Goal: Task Accomplishment & Management: Use online tool/utility

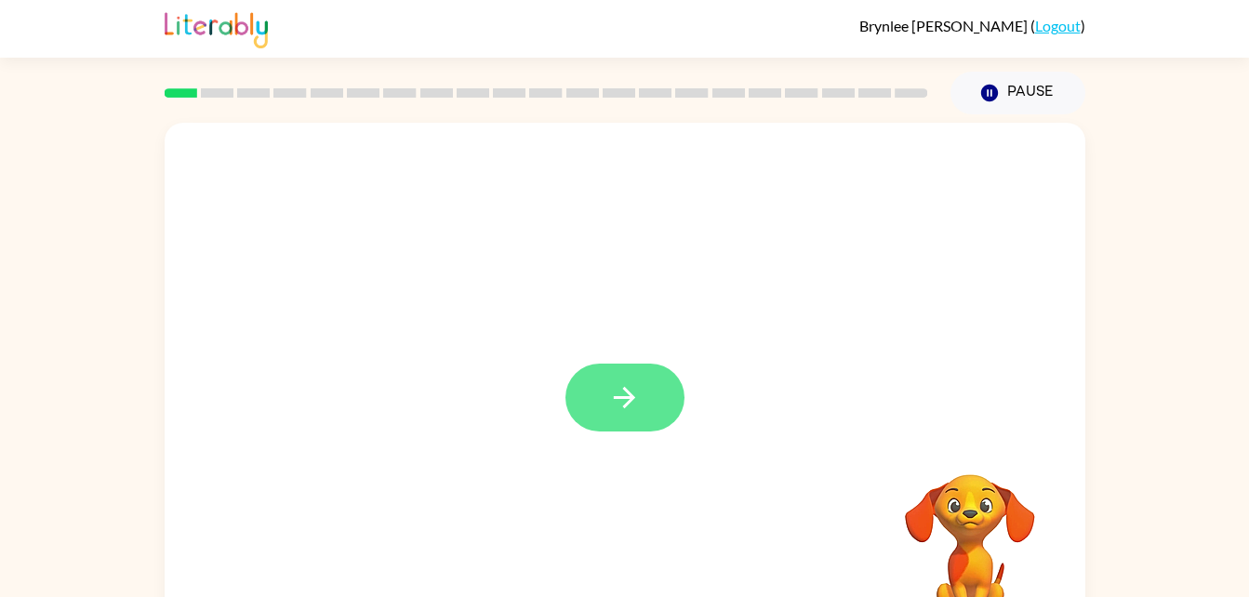
click at [628, 413] on icon "button" at bounding box center [624, 397] width 33 height 33
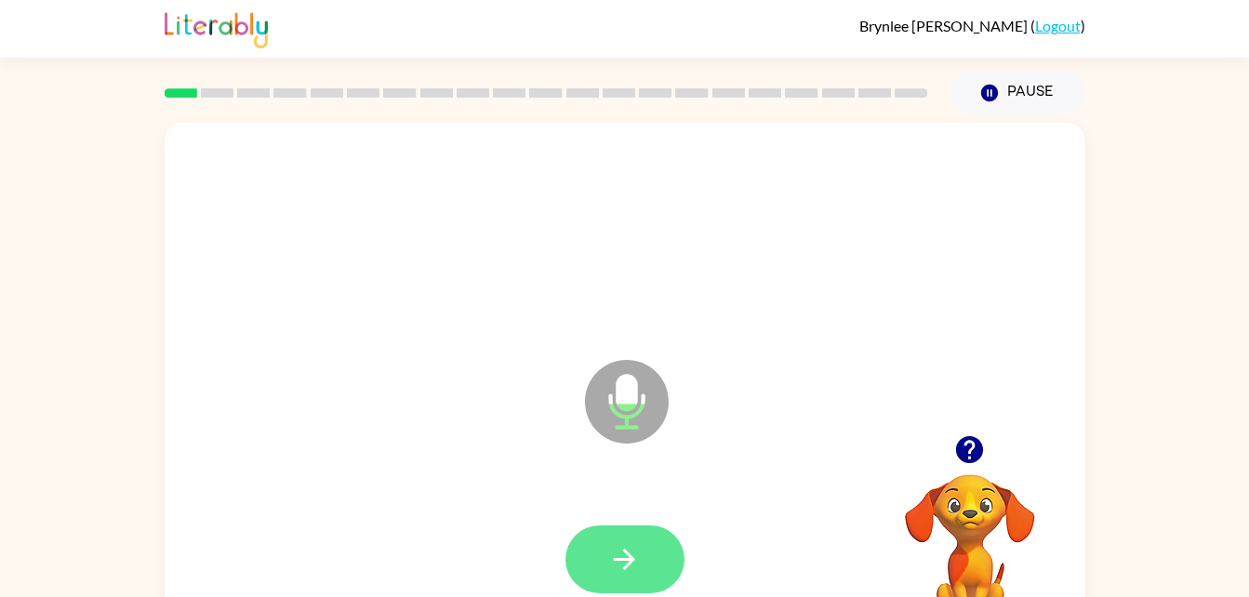
click at [647, 572] on button "button" at bounding box center [624, 559] width 119 height 68
click at [642, 582] on button "button" at bounding box center [624, 559] width 119 height 68
click at [649, 570] on button "button" at bounding box center [624, 559] width 119 height 68
click at [626, 584] on button "button" at bounding box center [624, 559] width 119 height 68
click at [656, 571] on button "button" at bounding box center [624, 559] width 119 height 68
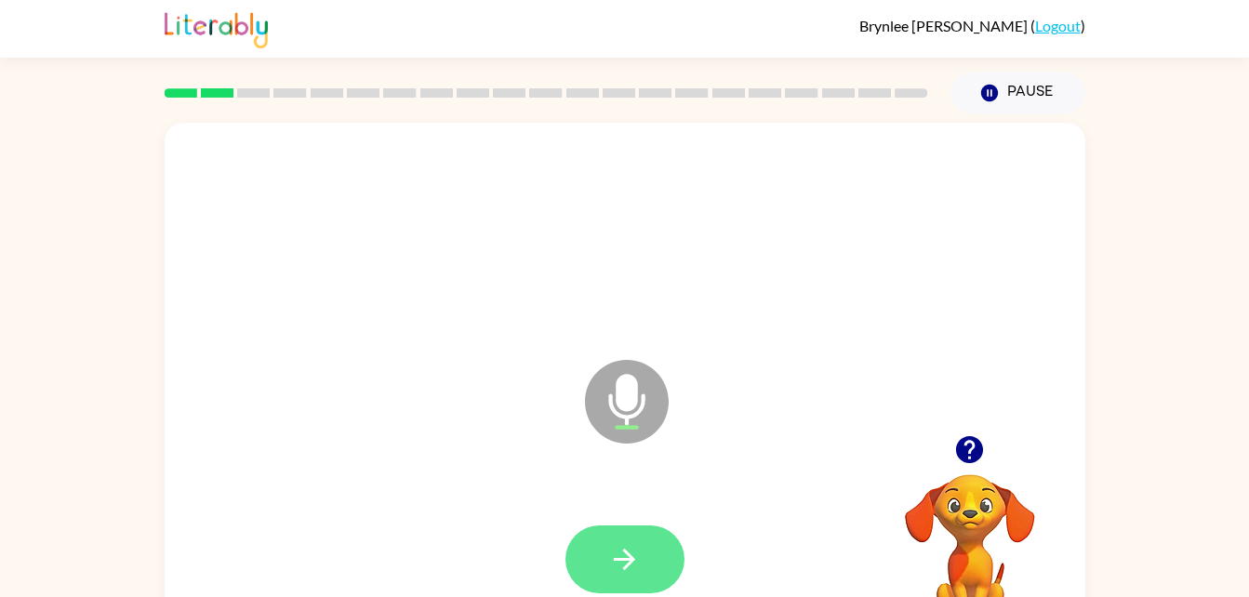
click at [661, 562] on button "button" at bounding box center [624, 559] width 119 height 68
click at [621, 574] on icon "button" at bounding box center [624, 559] width 33 height 33
click at [662, 560] on button "button" at bounding box center [624, 559] width 119 height 68
click at [643, 580] on button "button" at bounding box center [624, 559] width 119 height 68
click at [658, 552] on button "button" at bounding box center [624, 559] width 119 height 68
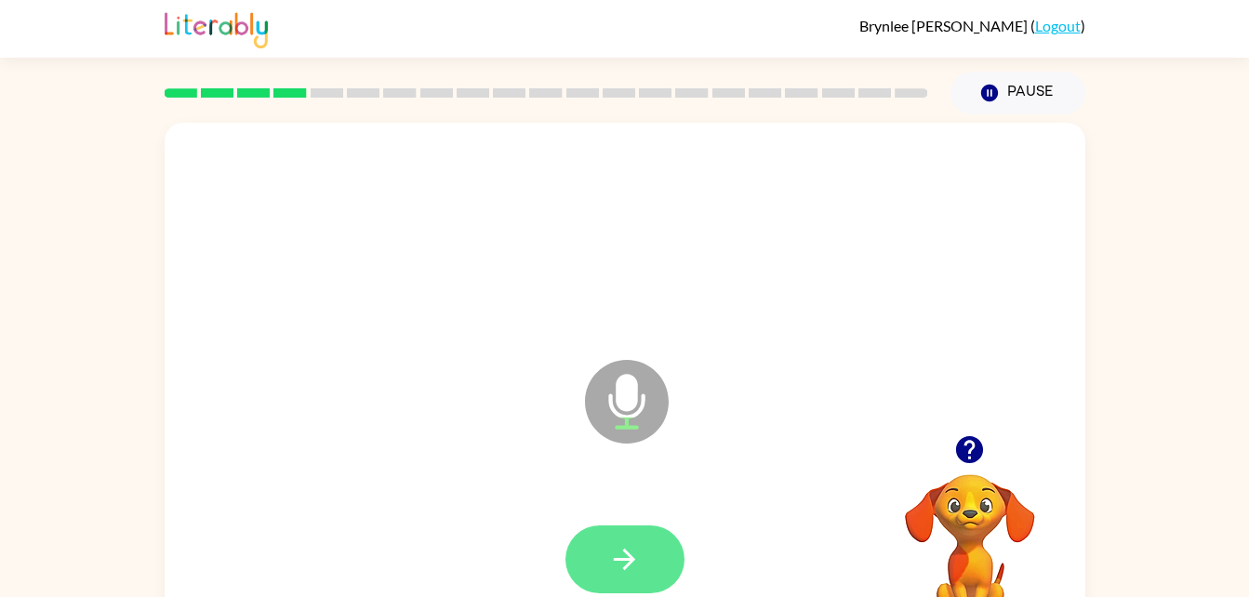
click at [649, 577] on button "button" at bounding box center [624, 559] width 119 height 68
click at [654, 557] on button "button" at bounding box center [624, 559] width 119 height 68
click at [634, 573] on icon "button" at bounding box center [624, 559] width 33 height 33
click at [649, 561] on button "button" at bounding box center [624, 559] width 119 height 68
click at [631, 562] on icon "button" at bounding box center [624, 559] width 21 height 21
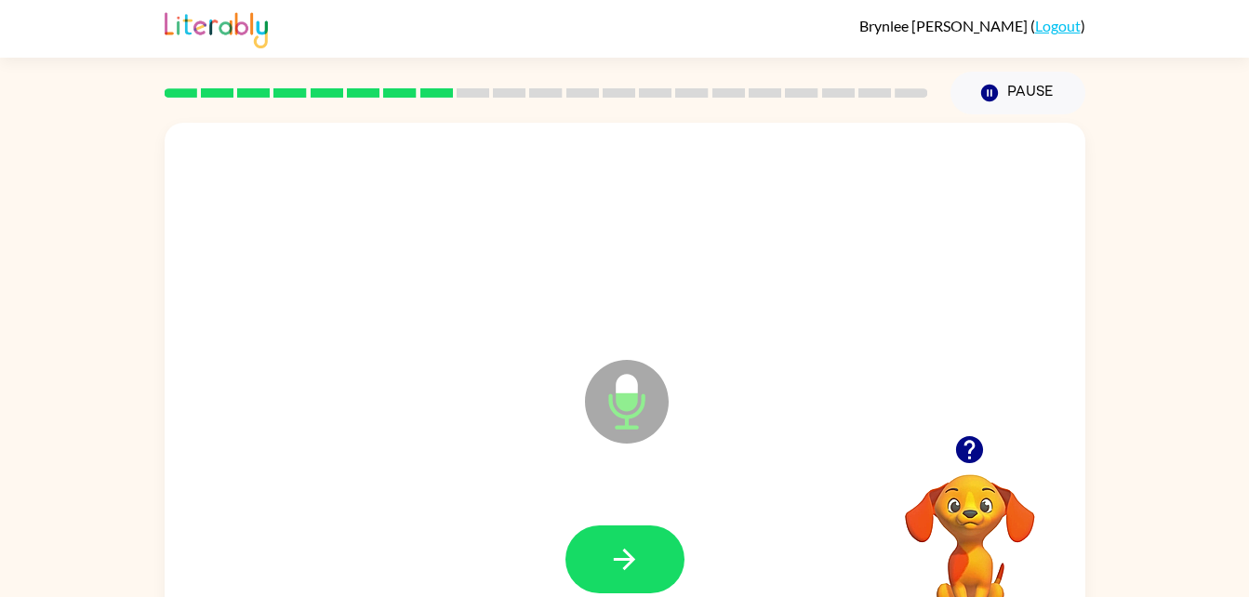
click at [972, 450] on icon "button" at bounding box center [969, 449] width 27 height 27
click at [645, 573] on button "button" at bounding box center [624, 559] width 119 height 68
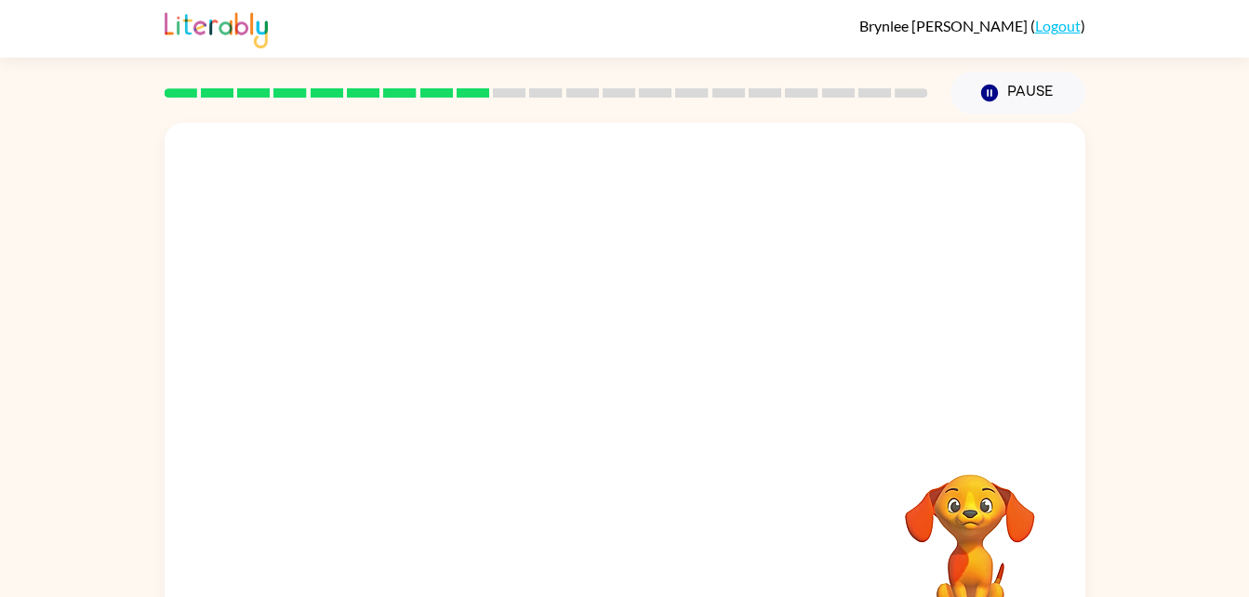
click at [730, 108] on div at bounding box center [546, 92] width 786 height 65
click at [771, 106] on div at bounding box center [546, 92] width 786 height 65
click at [812, 100] on div at bounding box center [546, 92] width 786 height 65
click at [845, 111] on div at bounding box center [546, 92] width 786 height 65
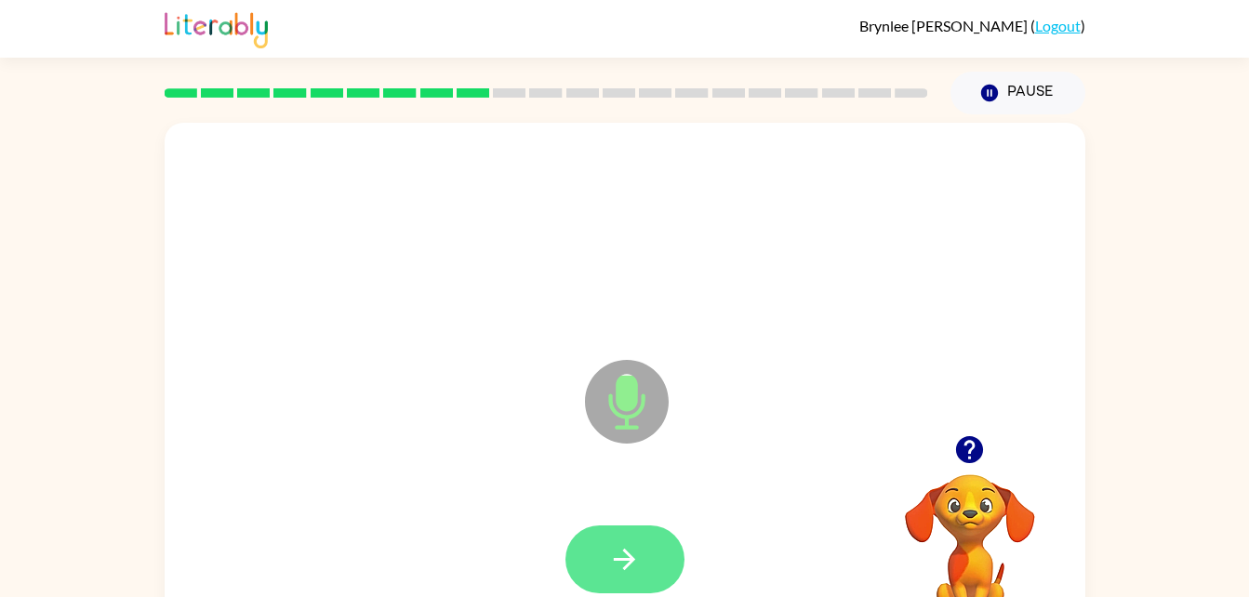
click at [630, 579] on button "button" at bounding box center [624, 559] width 119 height 68
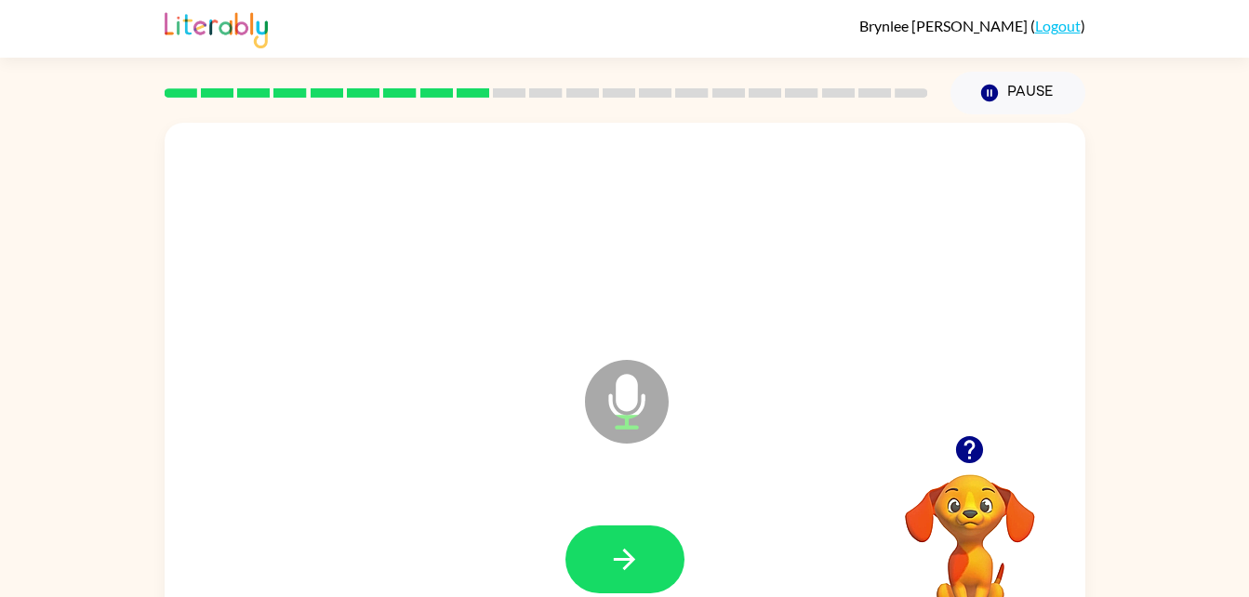
click at [972, 449] on icon "button" at bounding box center [969, 449] width 33 height 33
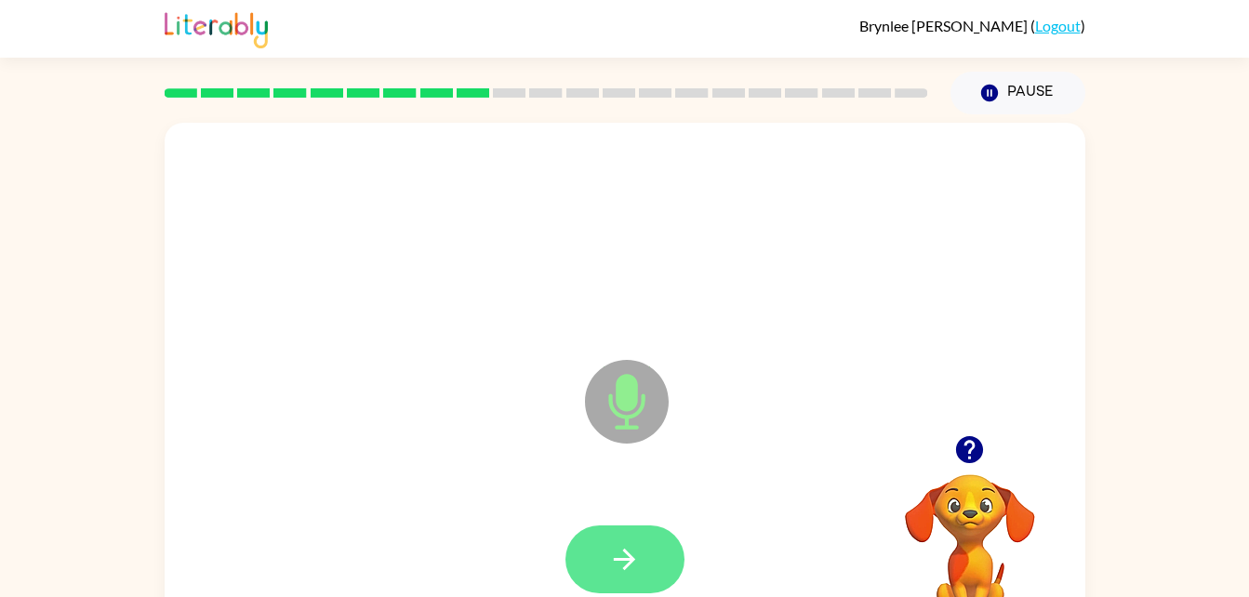
click at [623, 576] on button "button" at bounding box center [624, 559] width 119 height 68
click at [641, 557] on button "button" at bounding box center [624, 559] width 119 height 68
click at [628, 566] on icon "button" at bounding box center [624, 559] width 33 height 33
click at [633, 567] on icon "button" at bounding box center [624, 559] width 33 height 33
click at [575, 554] on button "button" at bounding box center [624, 559] width 119 height 68
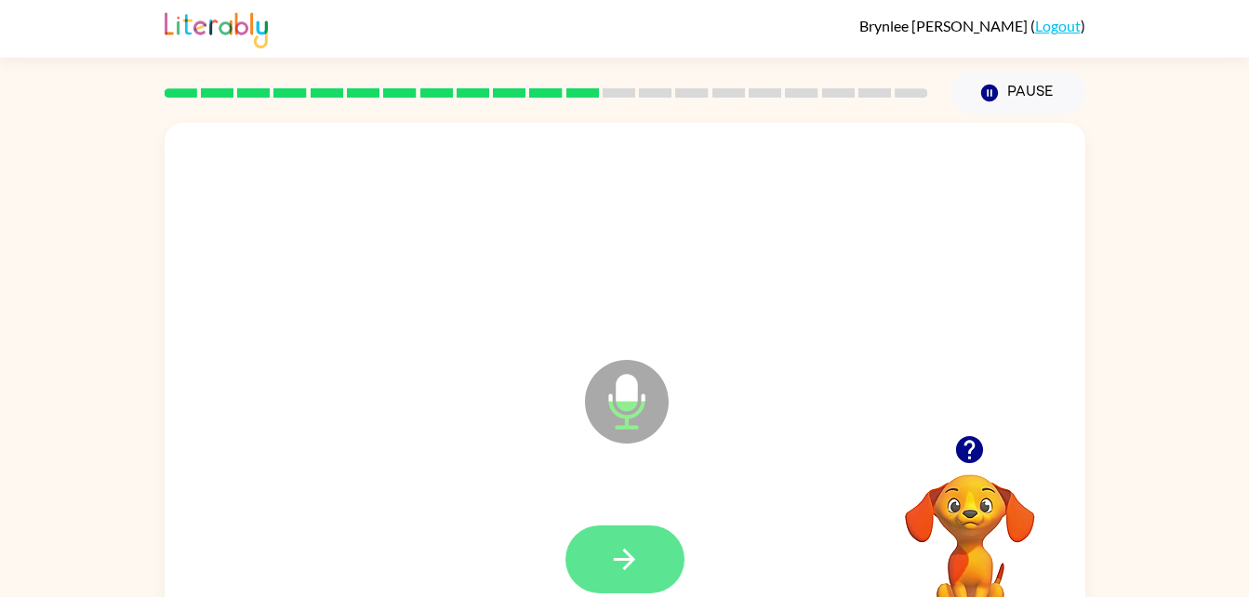
click at [622, 569] on icon "button" at bounding box center [624, 559] width 33 height 33
click at [621, 560] on icon "button" at bounding box center [624, 559] width 21 height 21
click at [602, 567] on button "button" at bounding box center [624, 559] width 119 height 68
click at [604, 561] on button "button" at bounding box center [624, 559] width 119 height 68
click at [628, 580] on button "button" at bounding box center [624, 559] width 119 height 68
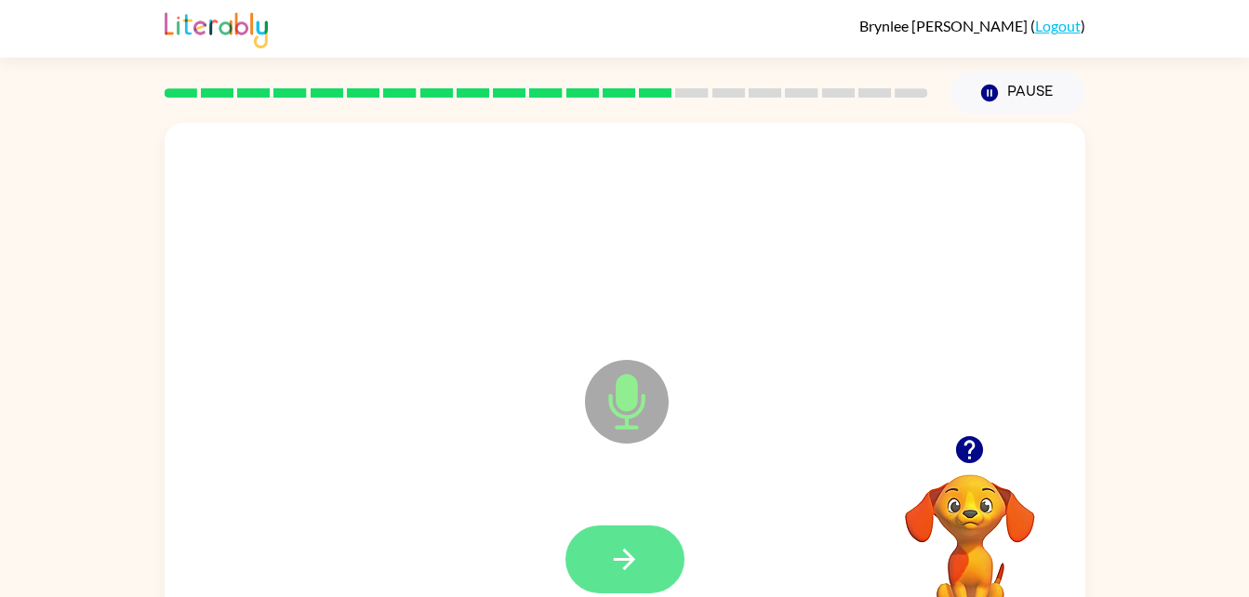
click at [635, 583] on button "button" at bounding box center [624, 559] width 119 height 68
click at [639, 563] on icon "button" at bounding box center [624, 559] width 33 height 33
click at [629, 571] on icon "button" at bounding box center [624, 559] width 33 height 33
click at [638, 563] on icon "button" at bounding box center [624, 559] width 33 height 33
click at [643, 578] on button "button" at bounding box center [624, 559] width 119 height 68
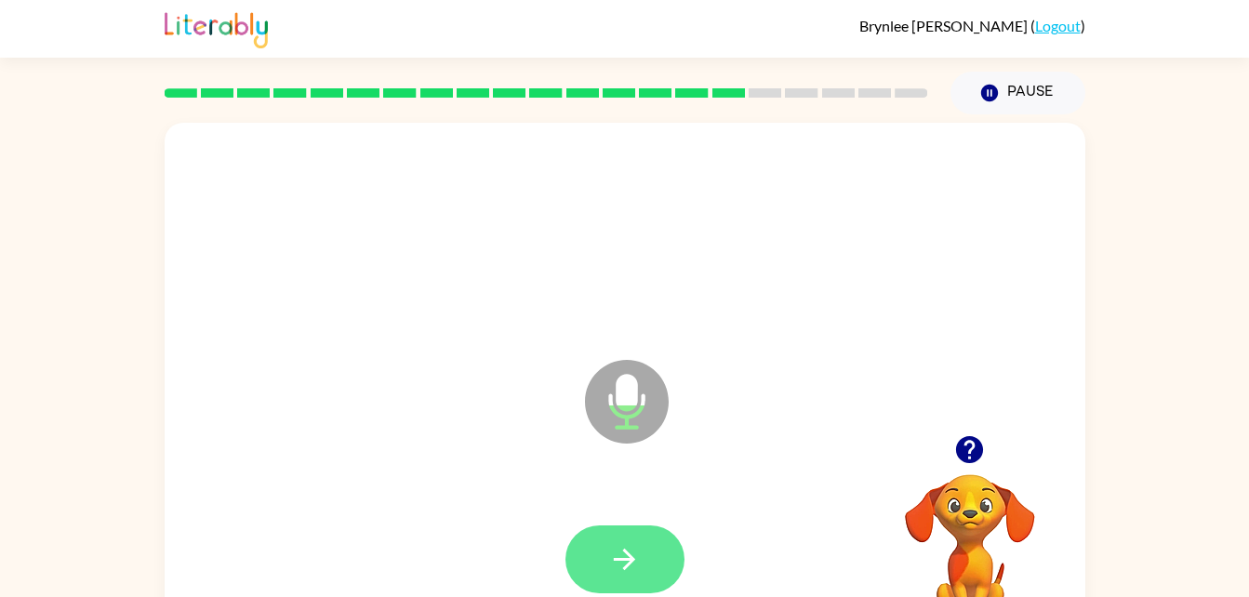
click at [647, 562] on button "button" at bounding box center [624, 559] width 119 height 68
click at [654, 572] on button "button" at bounding box center [624, 559] width 119 height 68
click at [618, 581] on button "button" at bounding box center [624, 559] width 119 height 68
click at [638, 563] on icon "button" at bounding box center [624, 559] width 33 height 33
click at [650, 576] on button "button" at bounding box center [624, 559] width 119 height 68
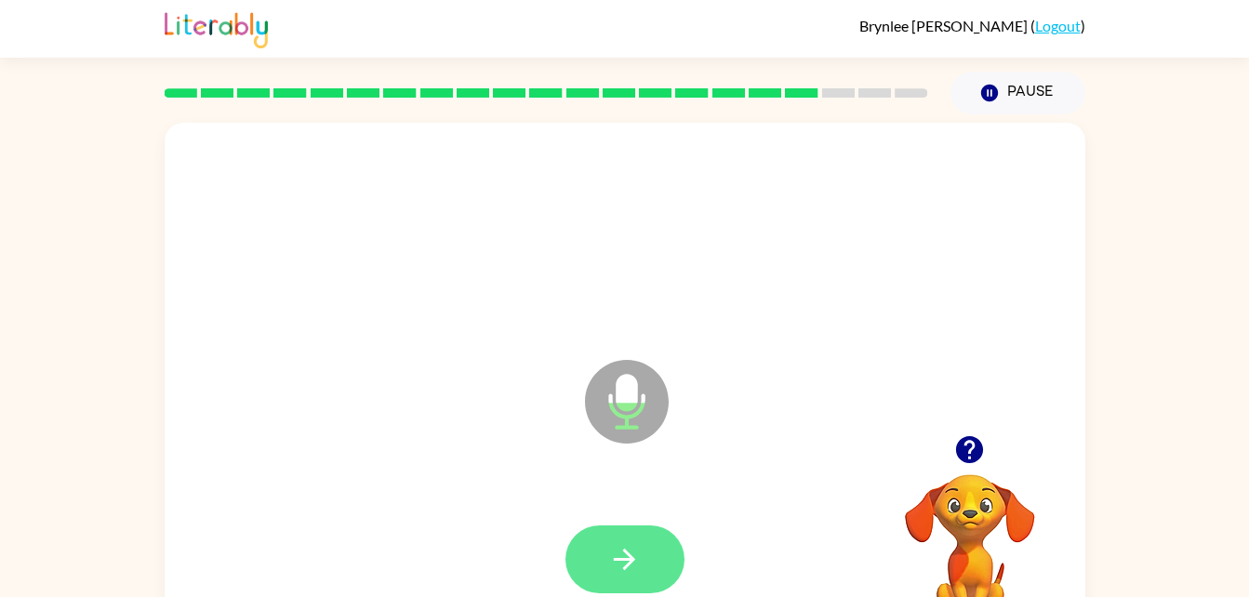
click at [623, 575] on icon "button" at bounding box center [624, 559] width 33 height 33
click at [668, 554] on button "button" at bounding box center [624, 559] width 119 height 68
click at [627, 582] on button "button" at bounding box center [624, 559] width 119 height 68
click at [628, 546] on icon "button" at bounding box center [624, 559] width 33 height 33
click at [632, 549] on icon "button" at bounding box center [624, 559] width 33 height 33
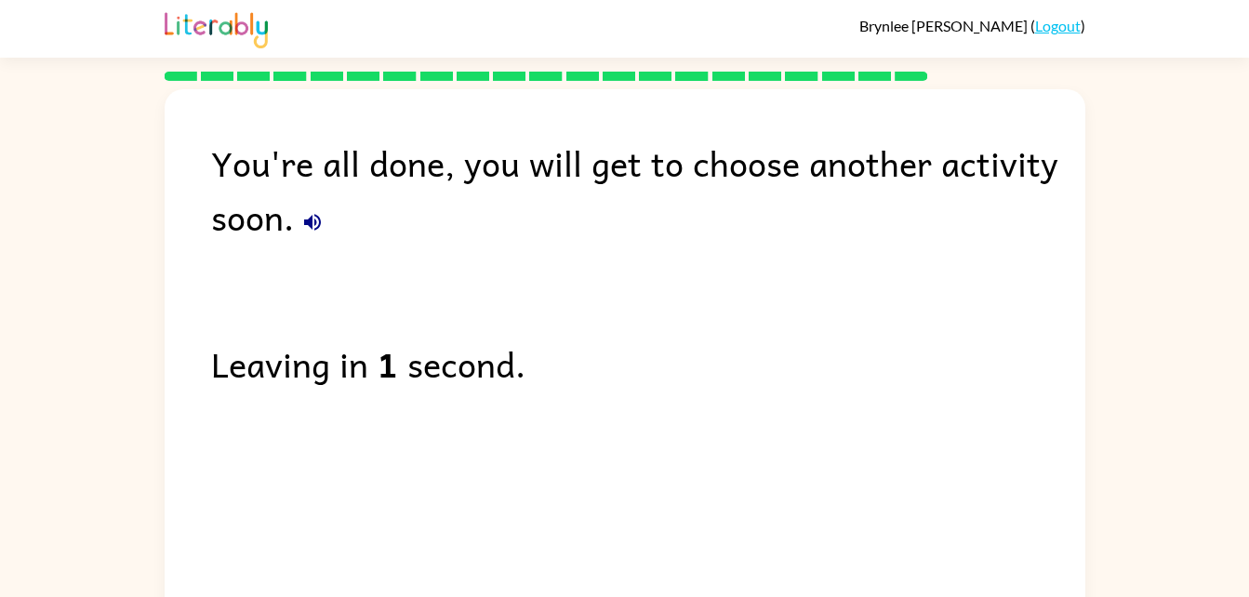
click at [311, 225] on icon "button" at bounding box center [312, 222] width 17 height 17
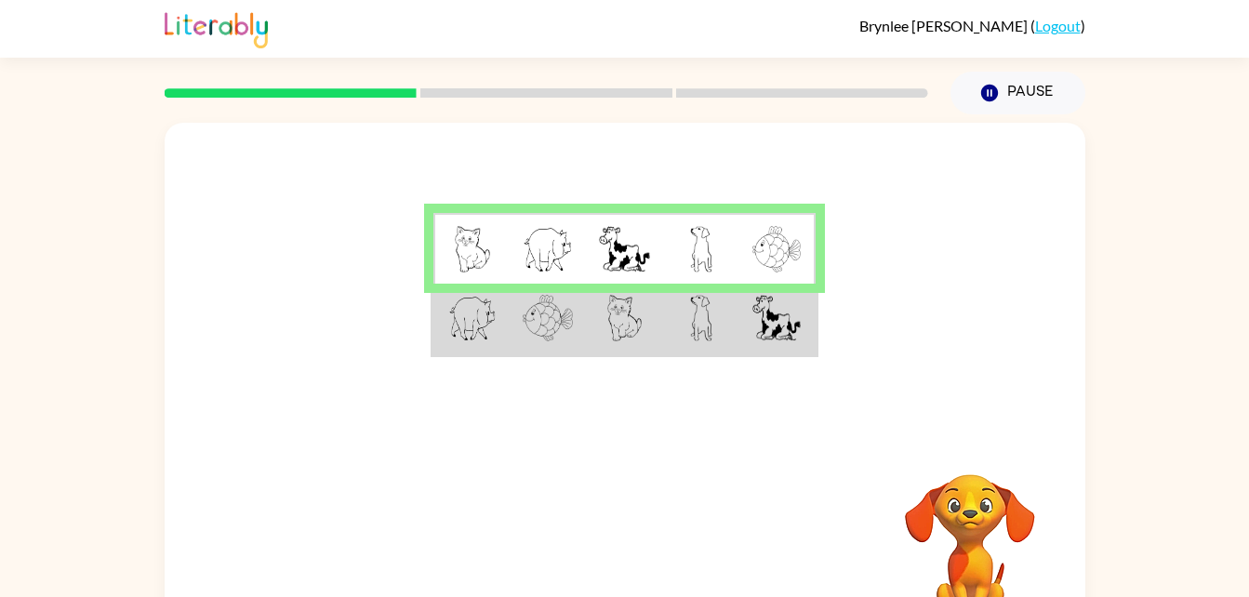
click at [567, 328] on img at bounding box center [547, 318] width 50 height 46
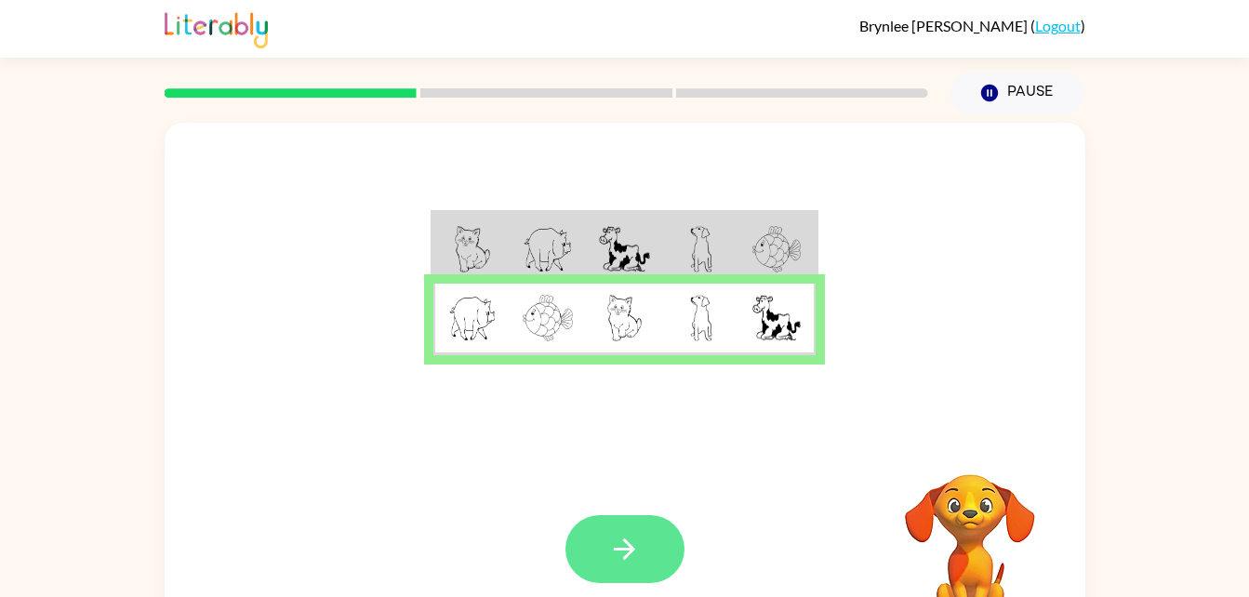
click at [651, 552] on button "button" at bounding box center [624, 549] width 119 height 68
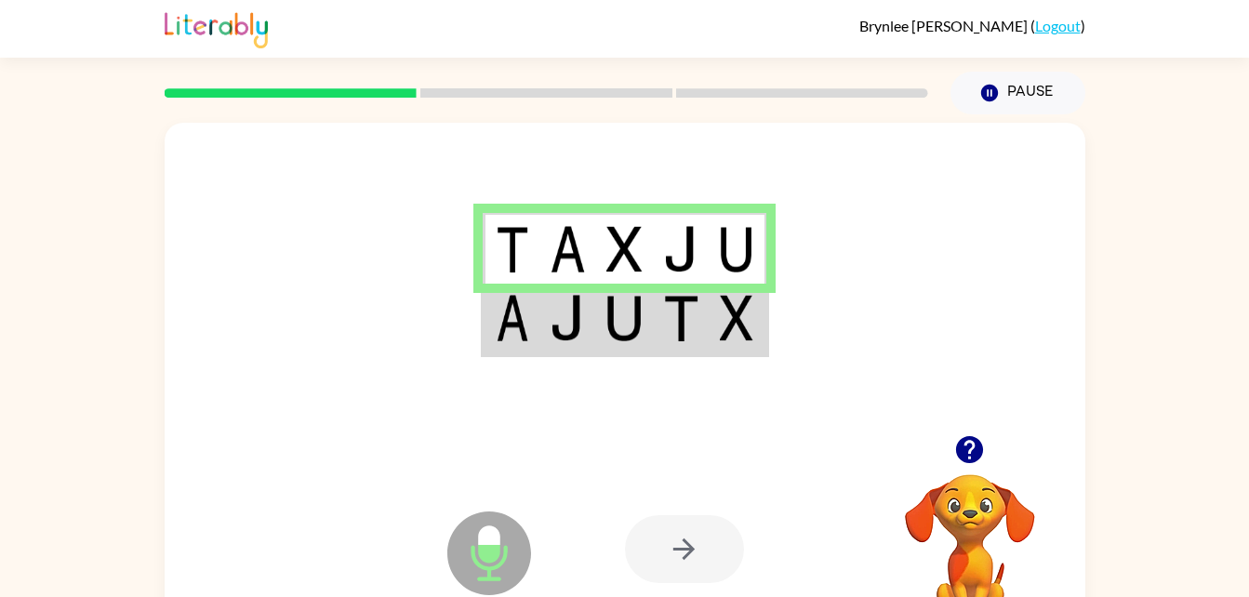
click at [680, 555] on div at bounding box center [684, 549] width 119 height 68
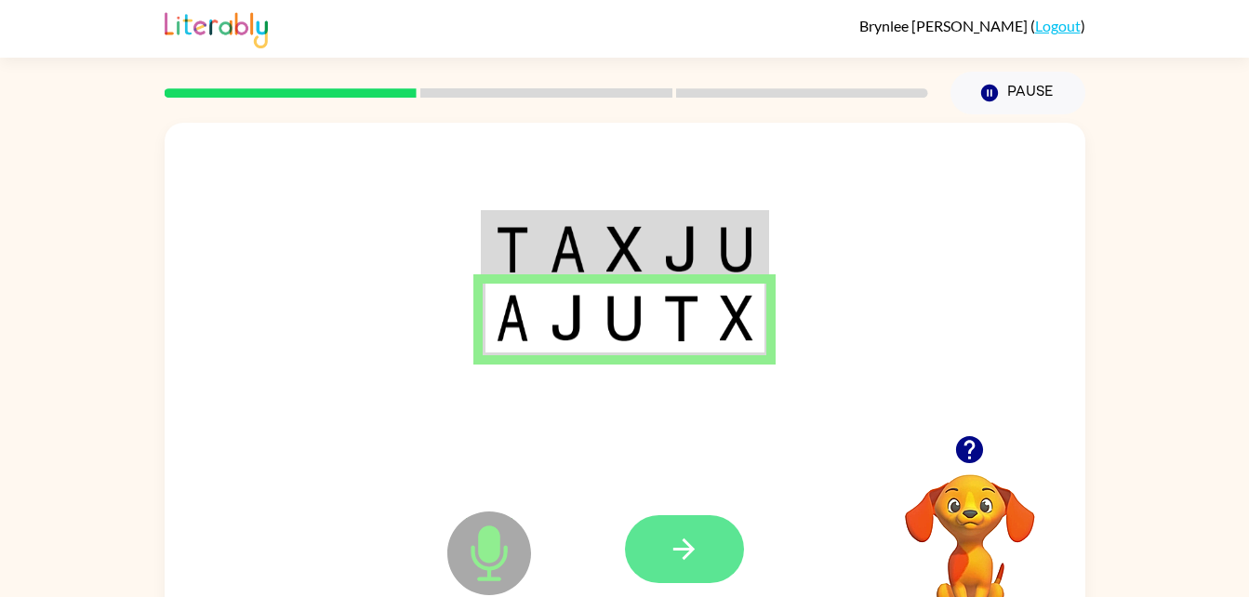
click at [702, 571] on button "button" at bounding box center [684, 549] width 119 height 68
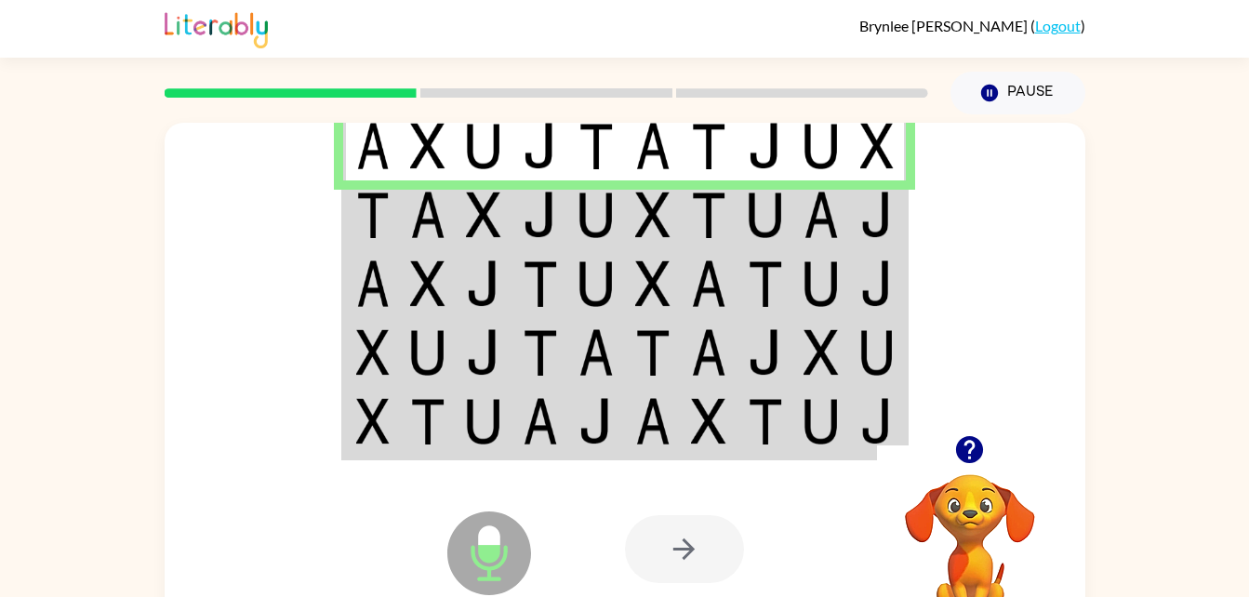
click at [625, 204] on td at bounding box center [653, 214] width 57 height 69
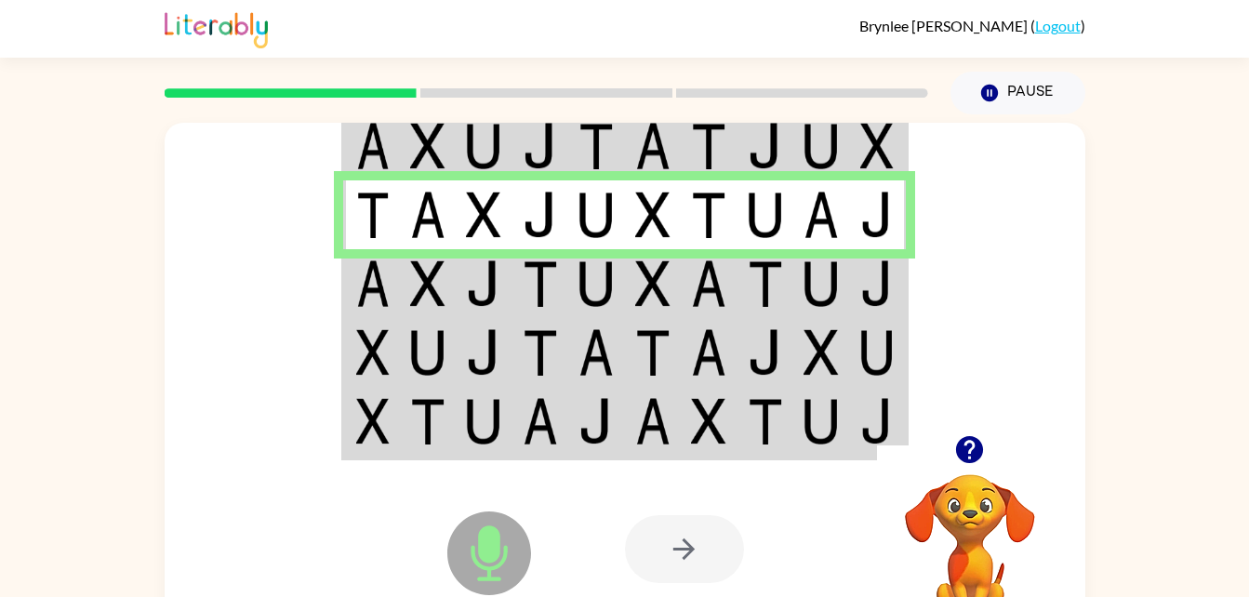
click at [671, 297] on td at bounding box center [653, 283] width 57 height 69
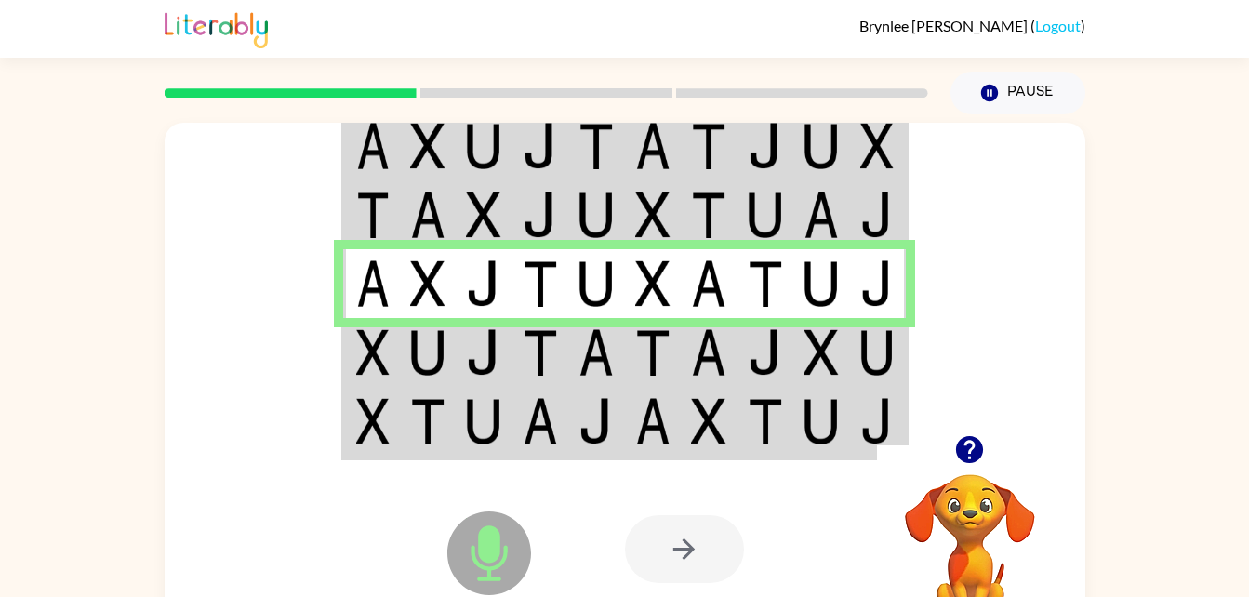
click at [496, 341] on img at bounding box center [483, 352] width 35 height 46
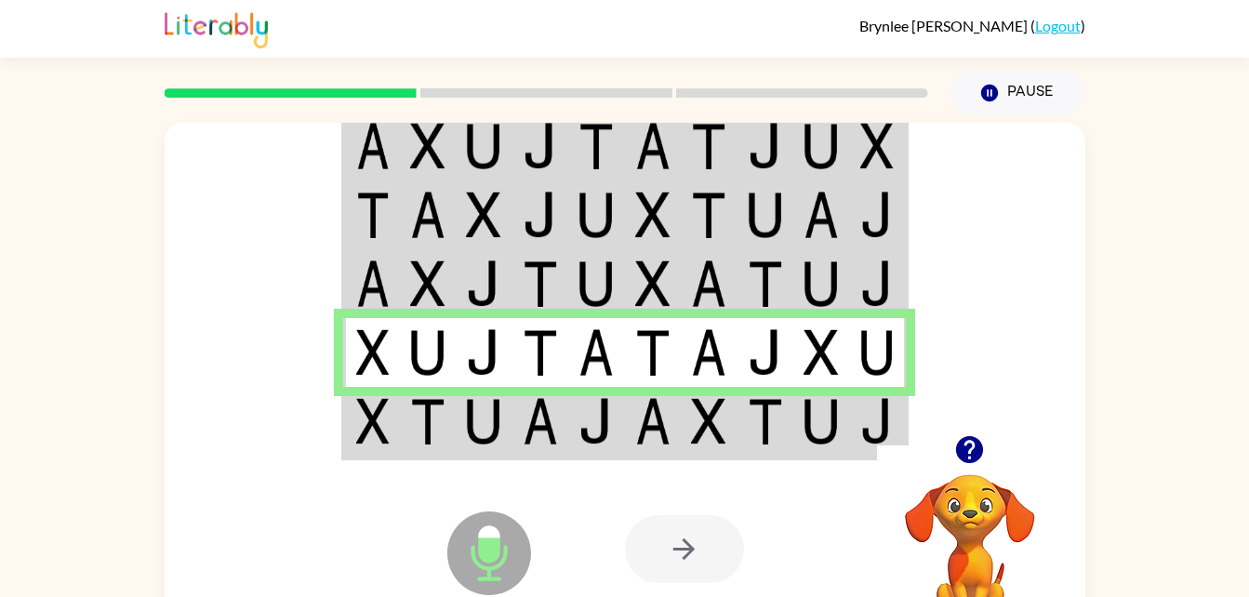
click at [670, 425] on td at bounding box center [653, 423] width 57 height 72
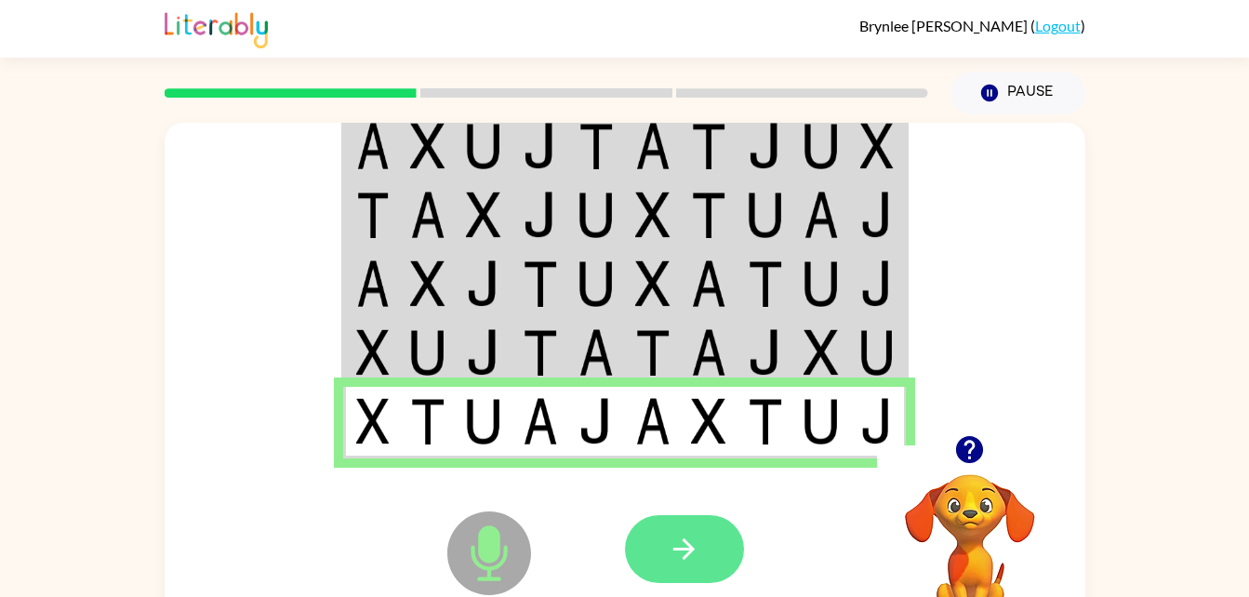
click at [700, 569] on button "button" at bounding box center [684, 549] width 119 height 68
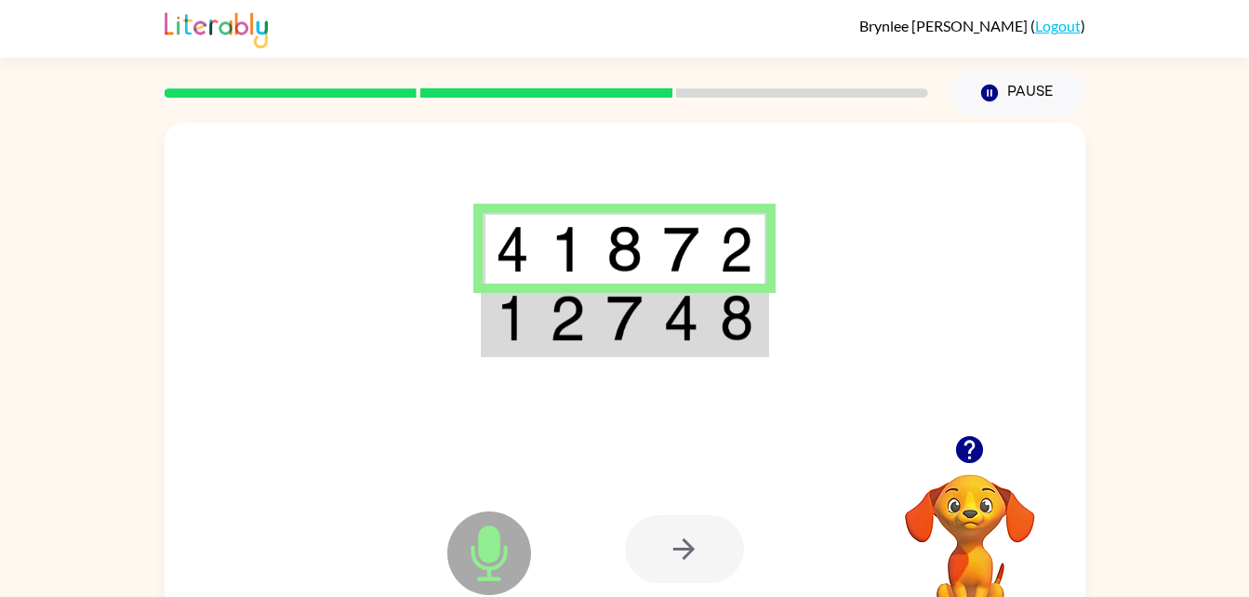
click at [551, 295] on img at bounding box center [566, 318] width 35 height 46
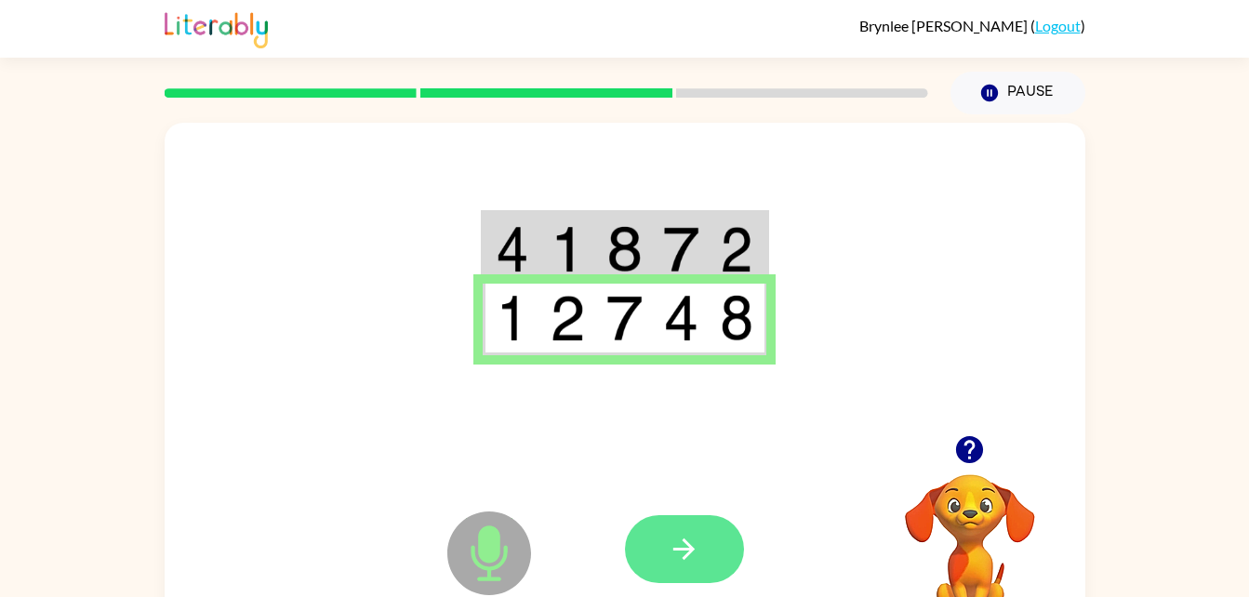
click at [669, 566] on button "button" at bounding box center [684, 549] width 119 height 68
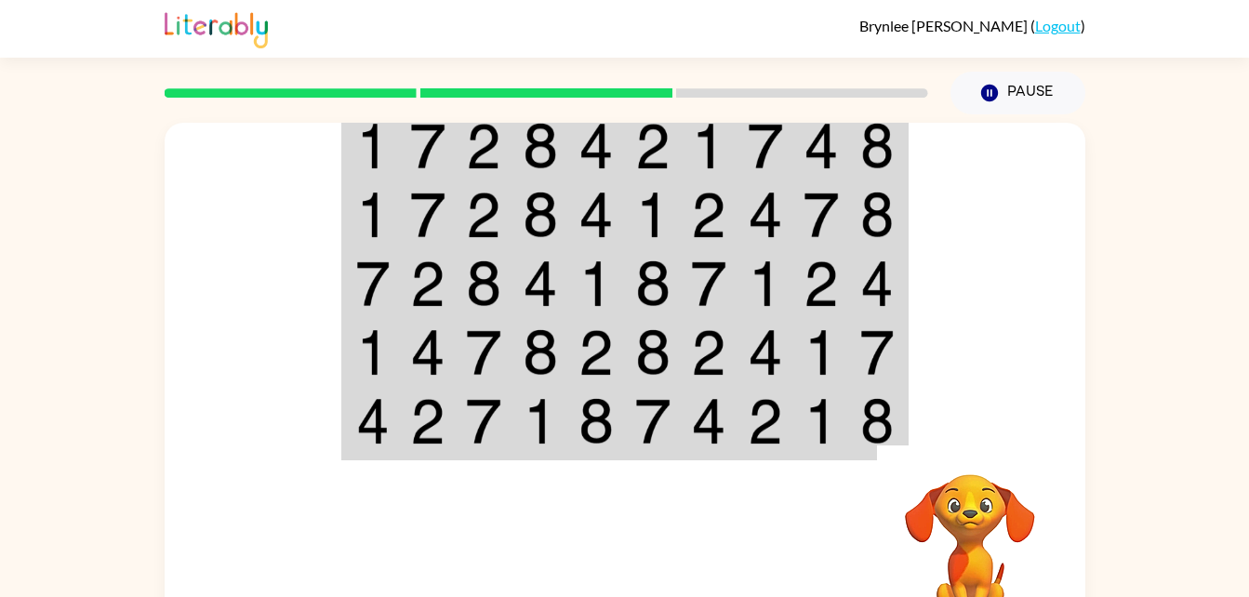
click at [373, 164] on img at bounding box center [372, 146] width 33 height 46
click at [384, 148] on img at bounding box center [372, 146] width 33 height 46
click at [1007, 518] on video "Your browser must support playing .mp4 files to use Literably. Please try using…" at bounding box center [970, 538] width 186 height 186
click at [767, 422] on img at bounding box center [764, 421] width 35 height 46
click at [751, 375] on img at bounding box center [764, 352] width 35 height 46
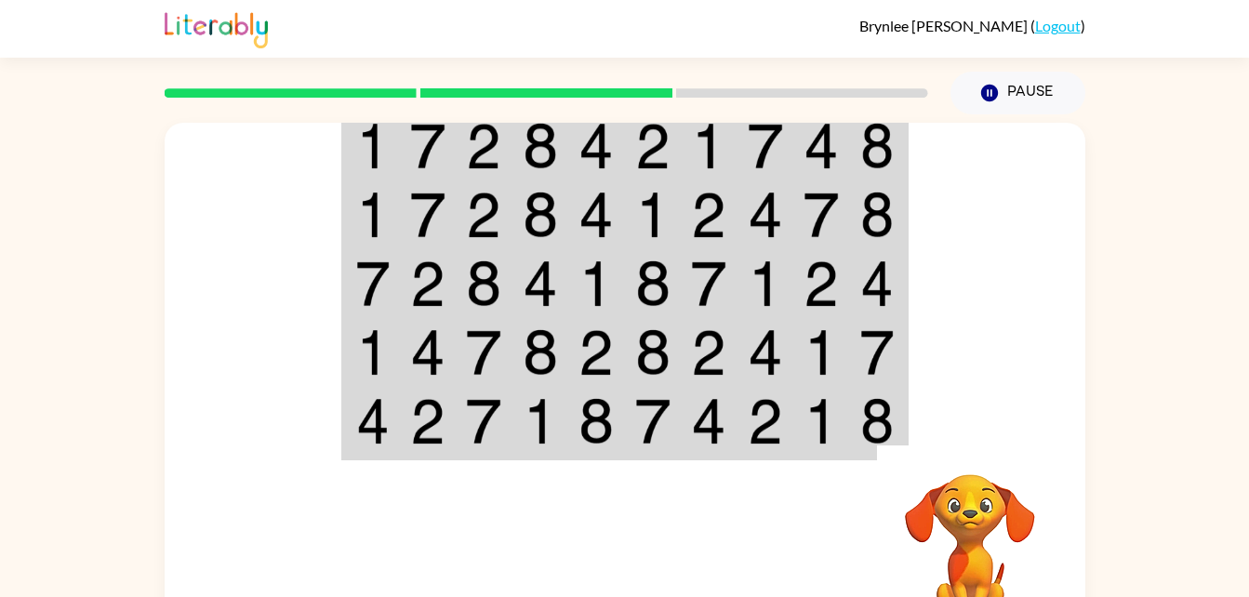
click at [684, 364] on td at bounding box center [709, 352] width 57 height 69
click at [592, 357] on img at bounding box center [595, 352] width 35 height 46
click at [546, 358] on img at bounding box center [539, 352] width 35 height 46
click at [507, 360] on td at bounding box center [484, 352] width 57 height 69
click at [461, 350] on td at bounding box center [484, 352] width 57 height 69
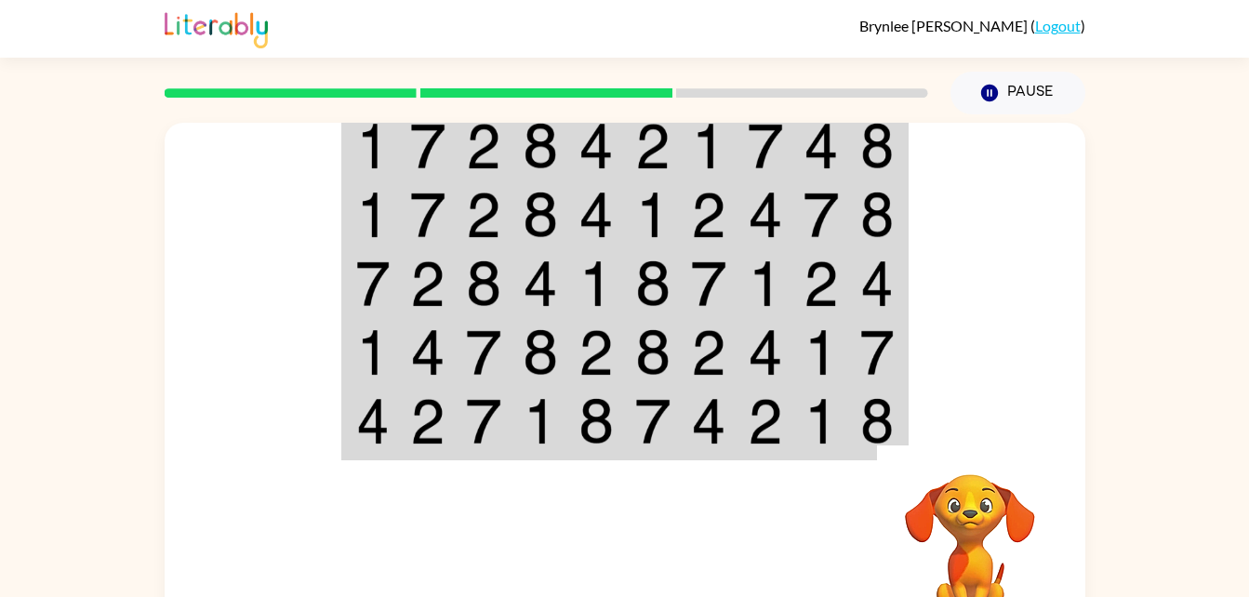
click at [390, 350] on td at bounding box center [371, 352] width 57 height 69
click at [959, 508] on video "Your browser must support playing .mp4 files to use Literably. Please try using…" at bounding box center [970, 538] width 186 height 186
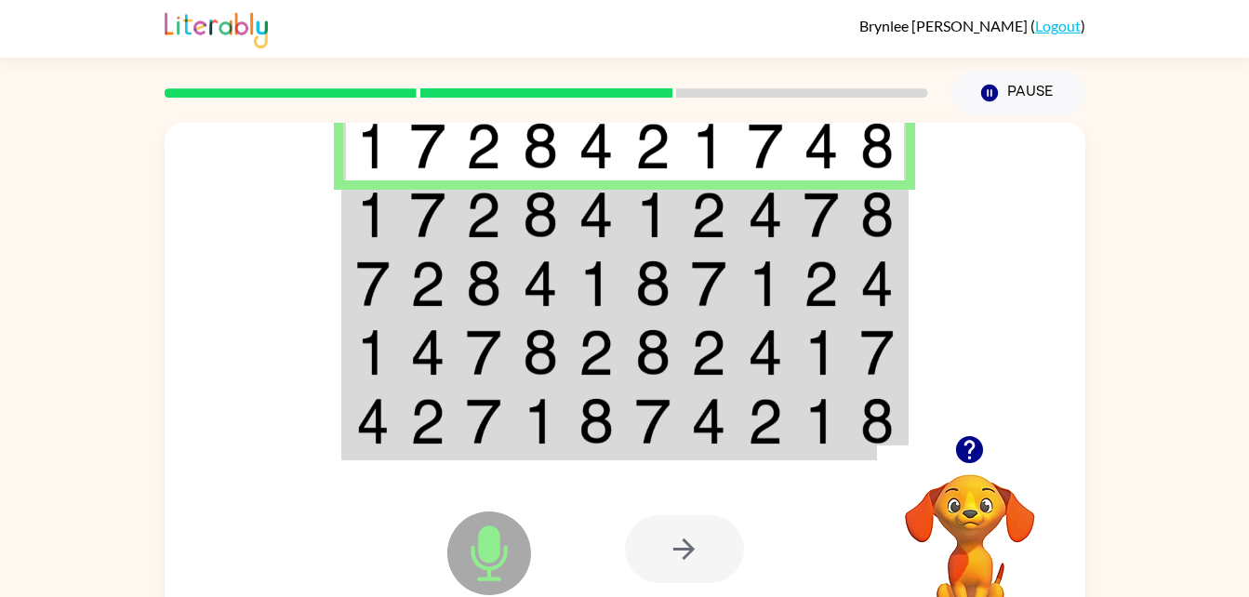
click at [431, 205] on img at bounding box center [427, 215] width 35 height 46
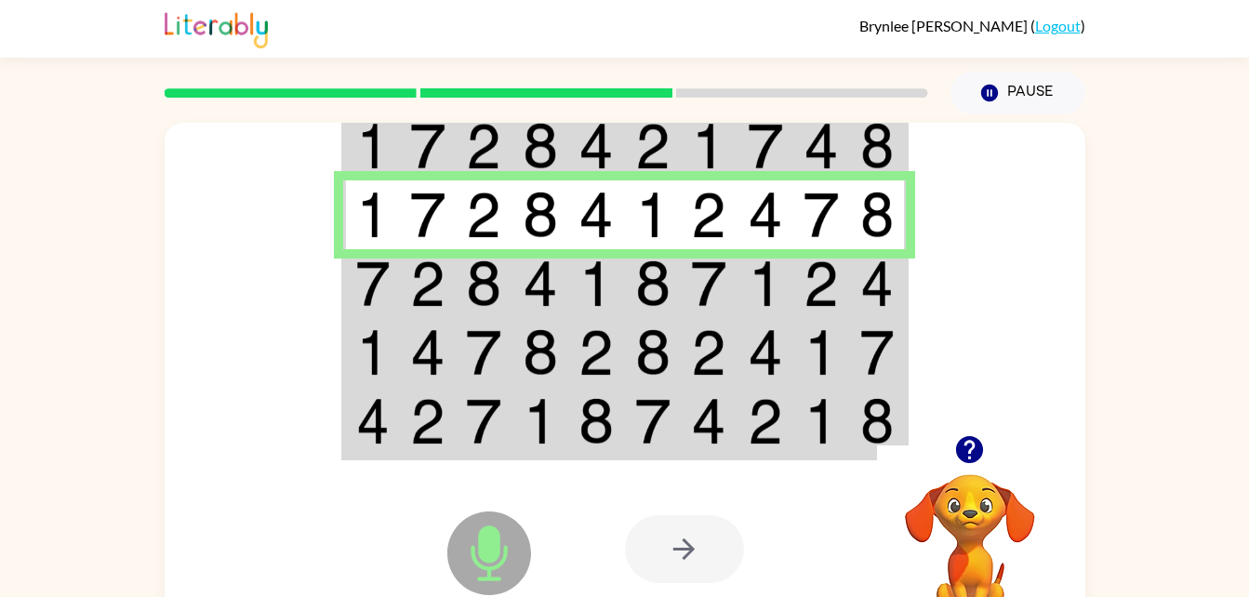
click at [509, 303] on td at bounding box center [484, 283] width 57 height 69
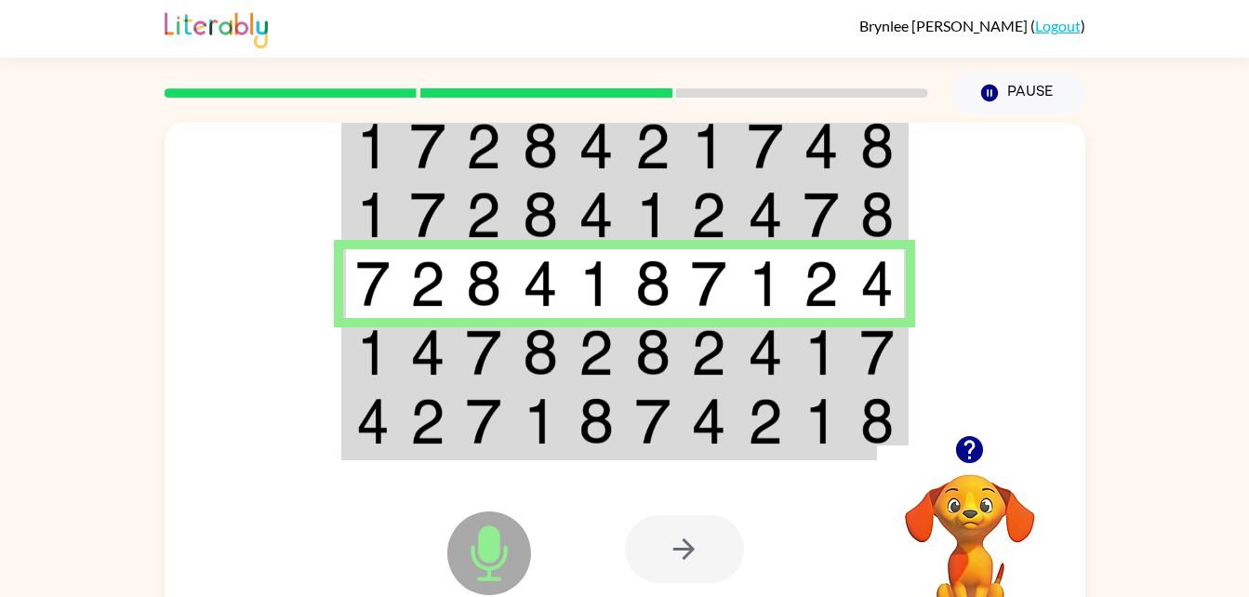
click at [500, 346] on img at bounding box center [483, 352] width 35 height 46
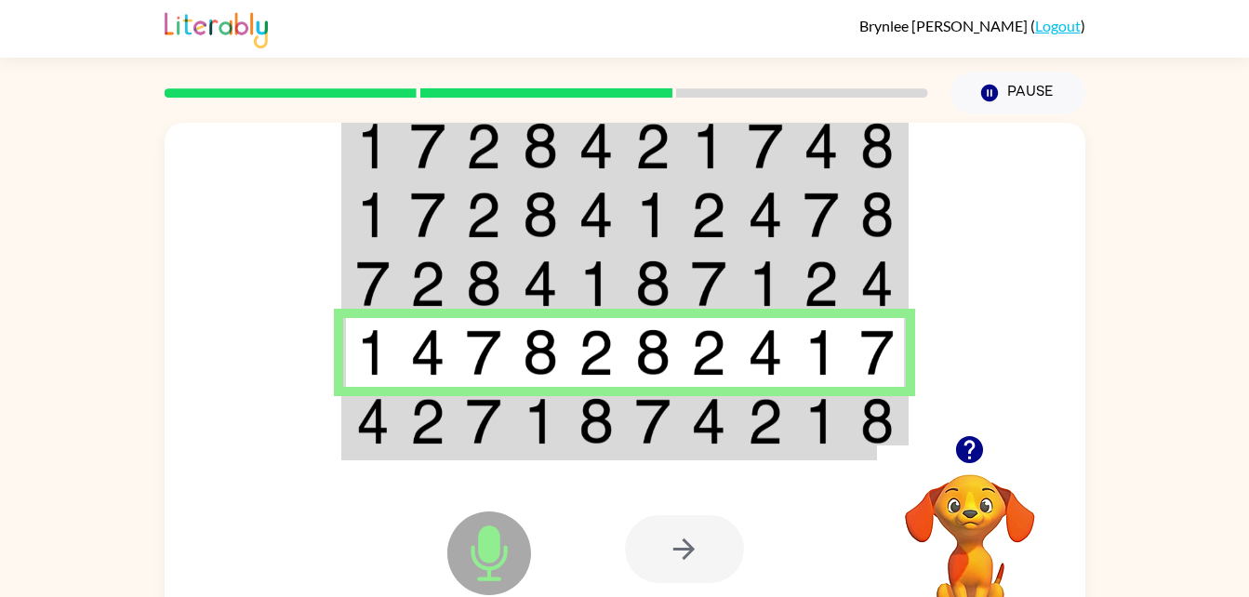
click at [479, 437] on img at bounding box center [483, 421] width 35 height 46
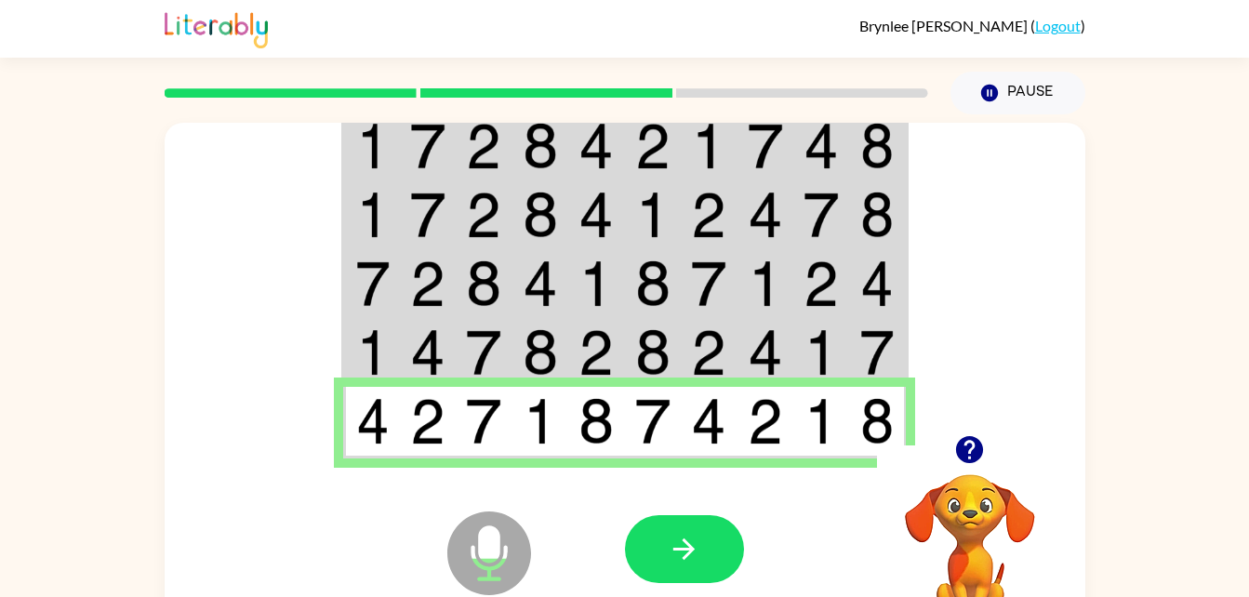
click at [731, 579] on div at bounding box center [684, 549] width 119 height 68
click at [681, 549] on icon "button" at bounding box center [683, 548] width 21 height 21
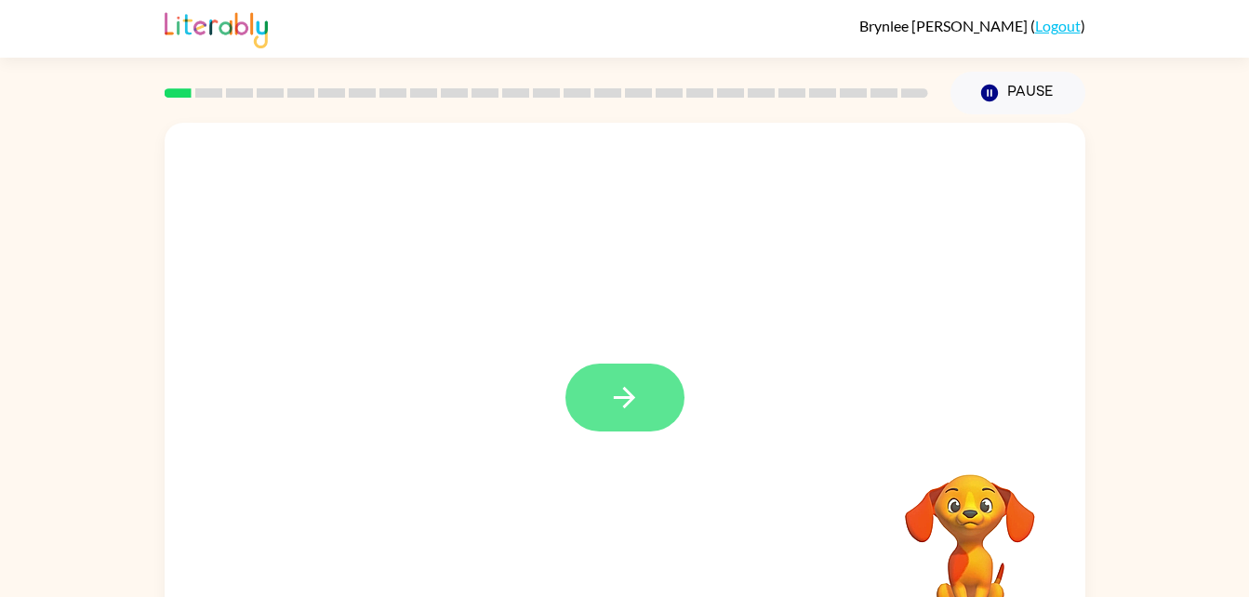
click at [622, 413] on icon "button" at bounding box center [624, 397] width 33 height 33
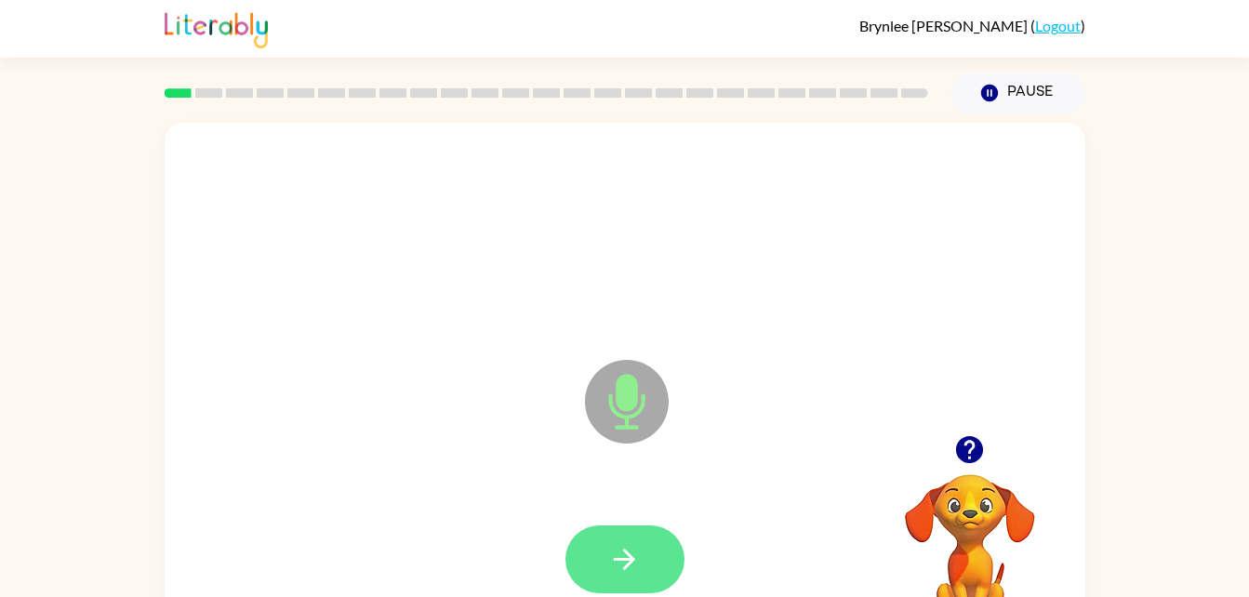
click at [625, 558] on icon "button" at bounding box center [624, 559] width 21 height 21
click at [646, 566] on button "button" at bounding box center [624, 559] width 119 height 68
click at [619, 586] on button "button" at bounding box center [624, 559] width 119 height 68
click at [651, 569] on button "button" at bounding box center [624, 559] width 119 height 68
click at [638, 565] on icon "button" at bounding box center [624, 559] width 33 height 33
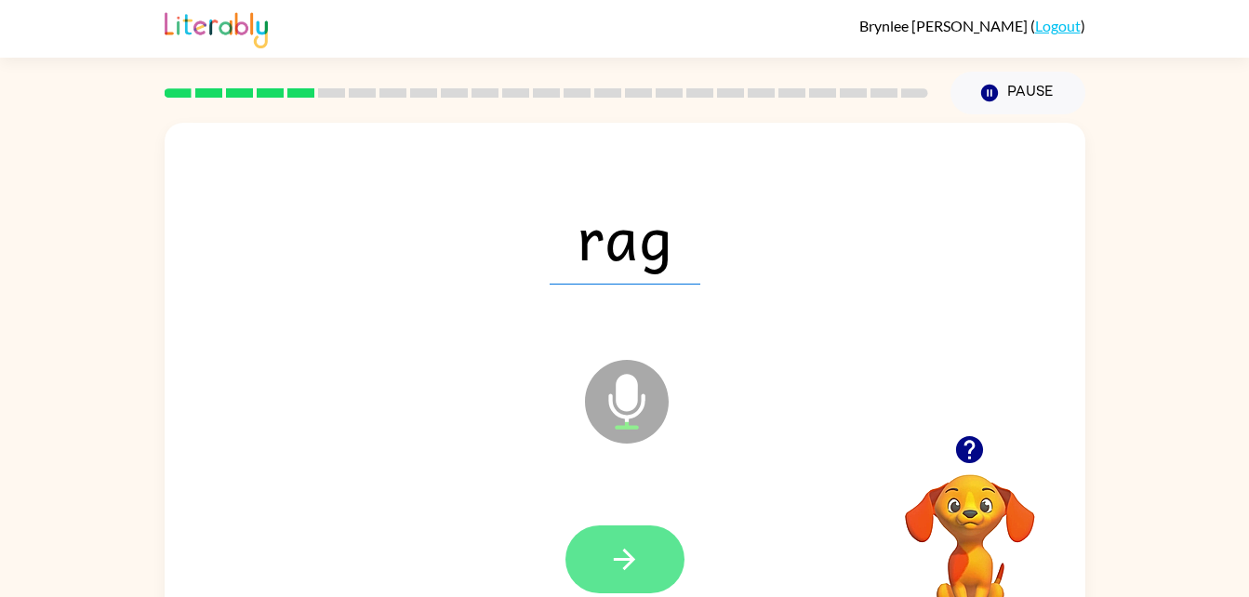
click at [630, 584] on button "button" at bounding box center [624, 559] width 119 height 68
click at [639, 576] on button "button" at bounding box center [624, 559] width 119 height 68
click at [649, 569] on button "button" at bounding box center [624, 559] width 119 height 68
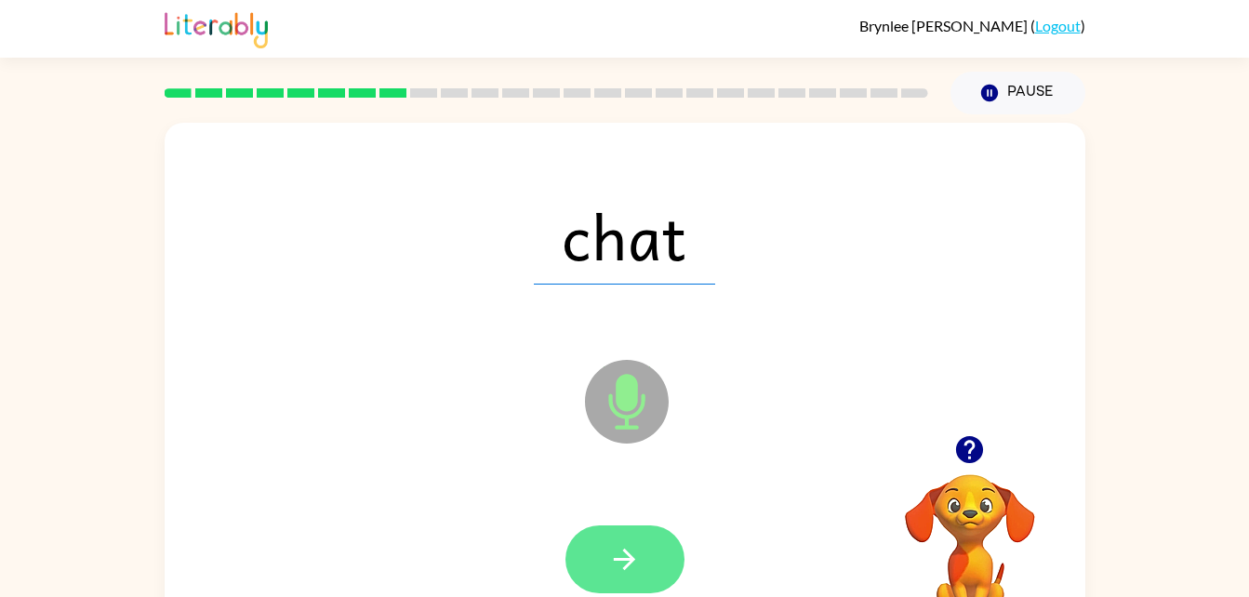
click at [629, 579] on button "button" at bounding box center [624, 559] width 119 height 68
click at [631, 563] on icon "button" at bounding box center [624, 559] width 33 height 33
click at [623, 581] on button "button" at bounding box center [624, 559] width 119 height 68
click at [628, 555] on icon "button" at bounding box center [624, 559] width 21 height 21
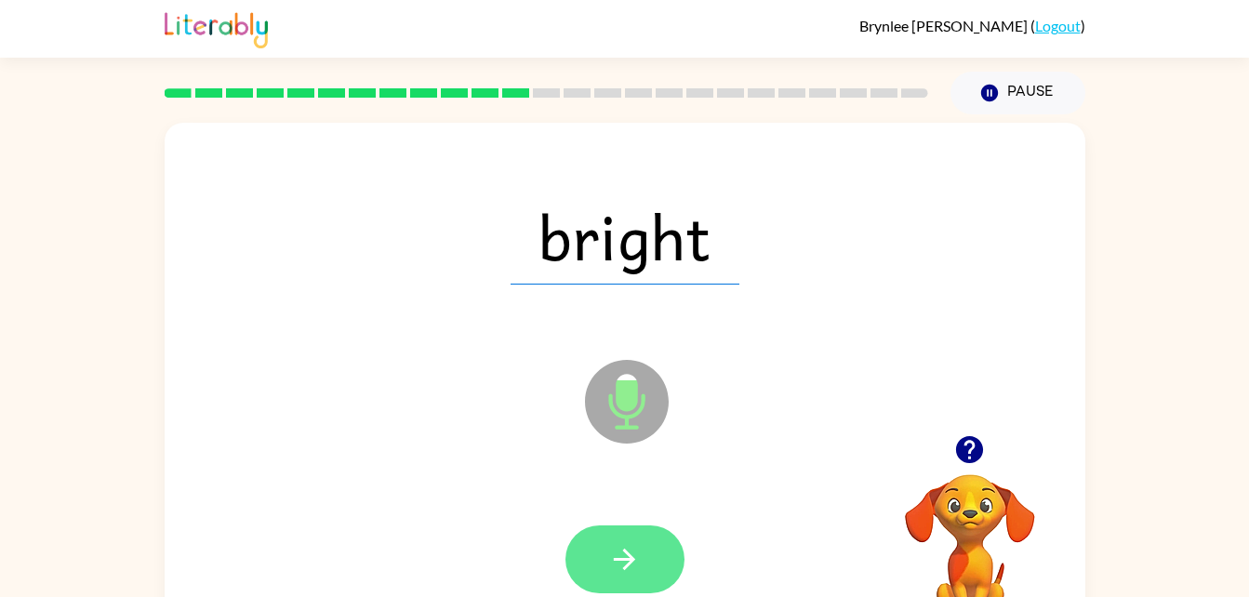
click at [631, 564] on icon "button" at bounding box center [624, 559] width 33 height 33
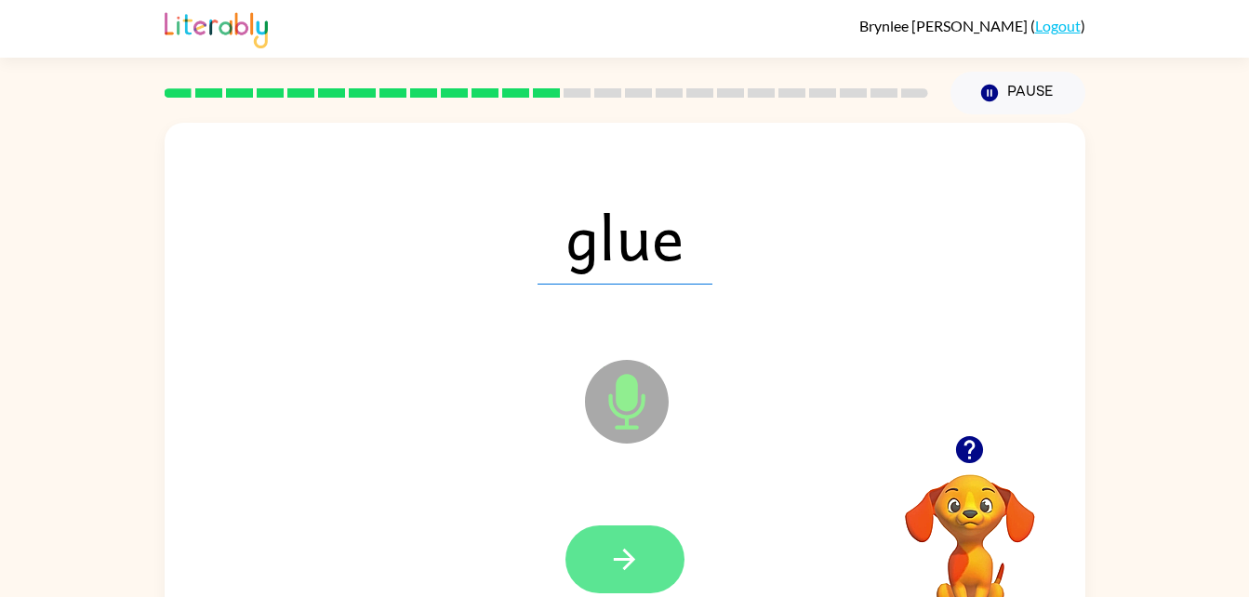
click at [609, 575] on button "button" at bounding box center [624, 559] width 119 height 68
click at [640, 577] on button "button" at bounding box center [624, 559] width 119 height 68
click at [636, 564] on icon "button" at bounding box center [624, 559] width 33 height 33
click at [636, 562] on icon "button" at bounding box center [624, 559] width 33 height 33
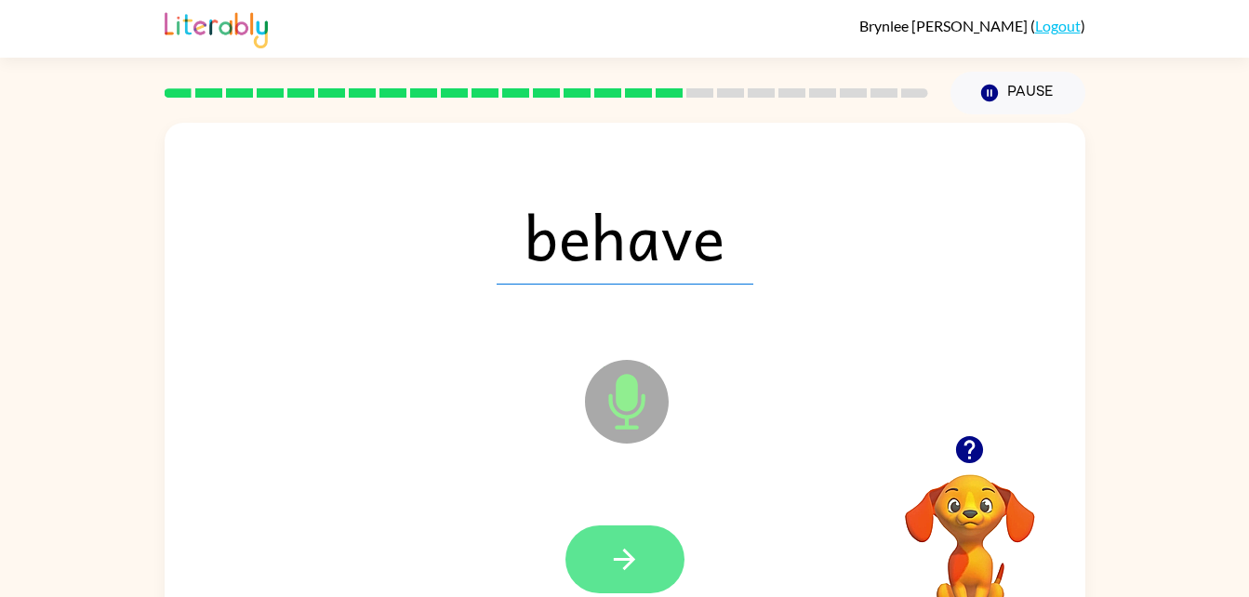
click at [620, 571] on icon "button" at bounding box center [624, 559] width 33 height 33
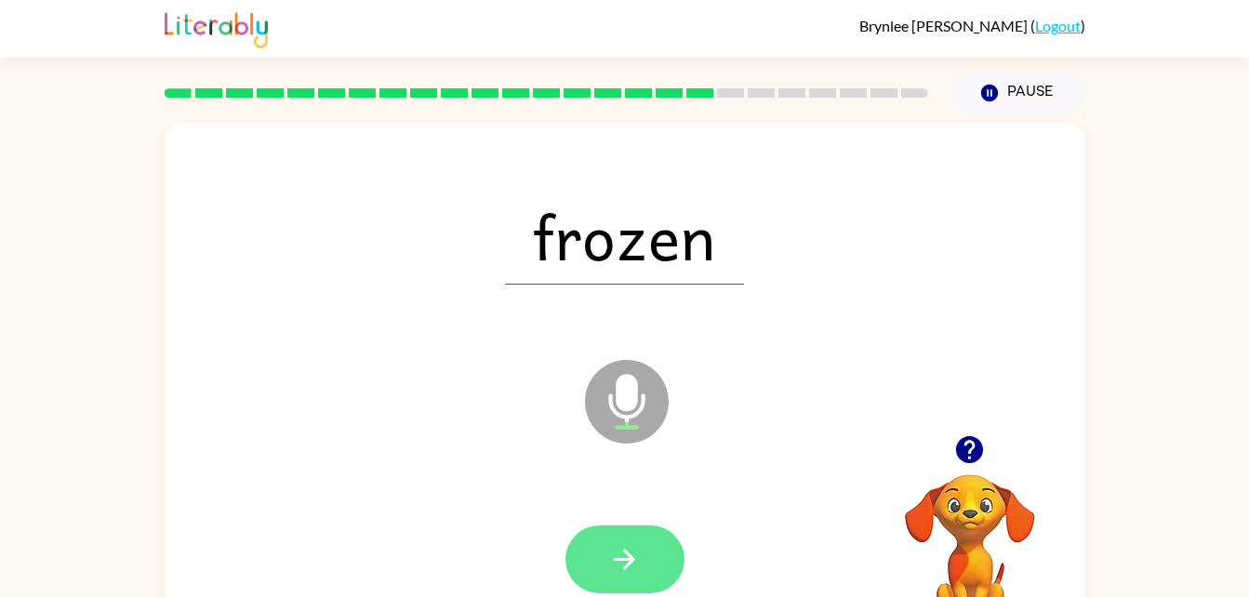
click at [606, 565] on button "button" at bounding box center [624, 559] width 119 height 68
click at [625, 568] on icon "button" at bounding box center [624, 559] width 21 height 21
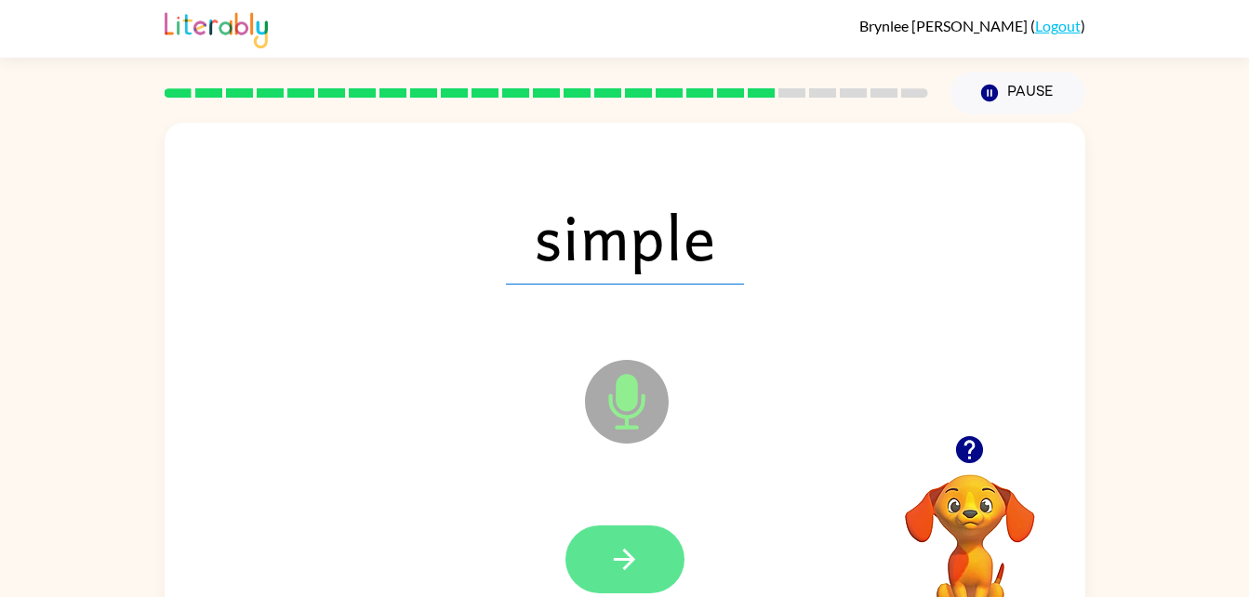
click at [615, 565] on icon "button" at bounding box center [624, 559] width 33 height 33
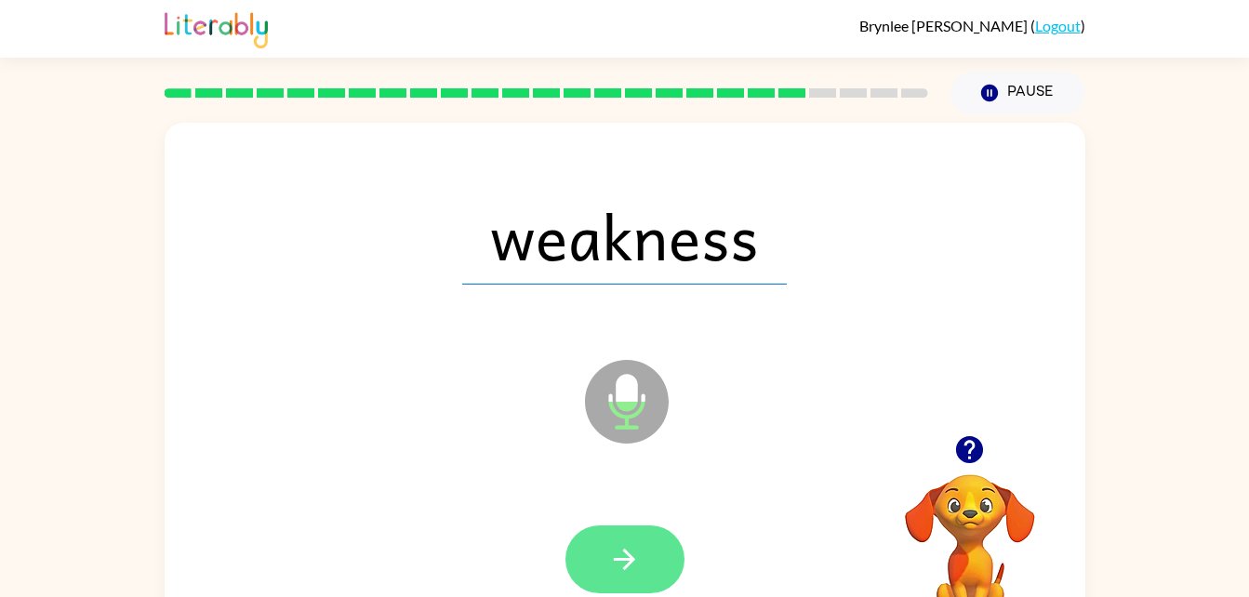
click at [643, 559] on button "button" at bounding box center [624, 559] width 119 height 68
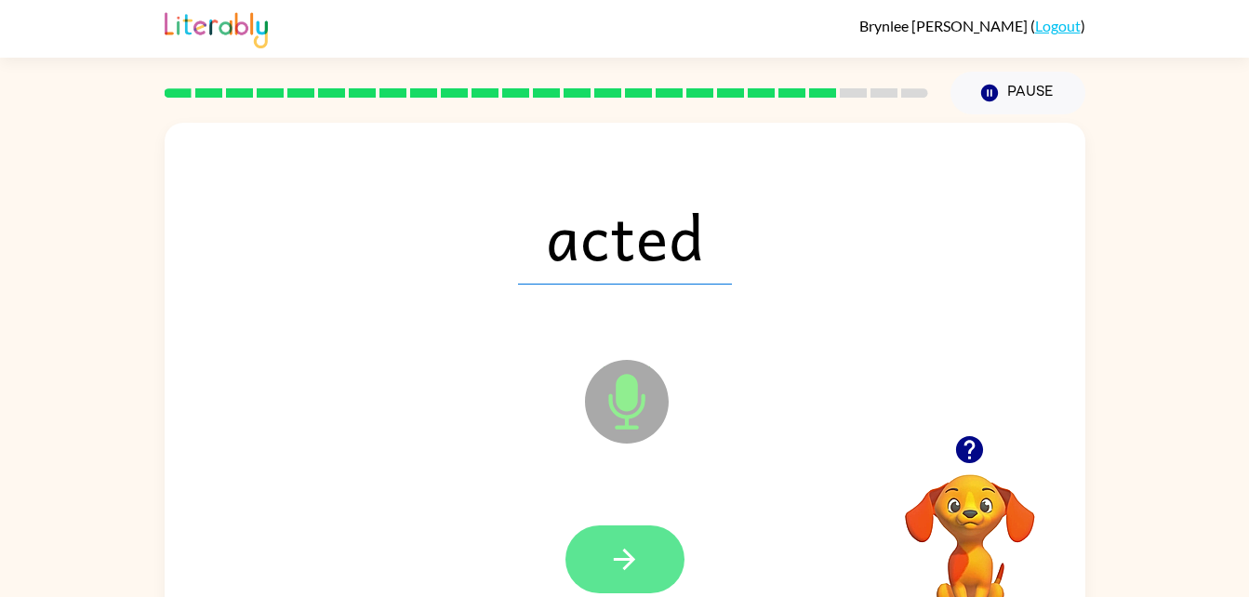
click at [647, 577] on button "button" at bounding box center [624, 559] width 119 height 68
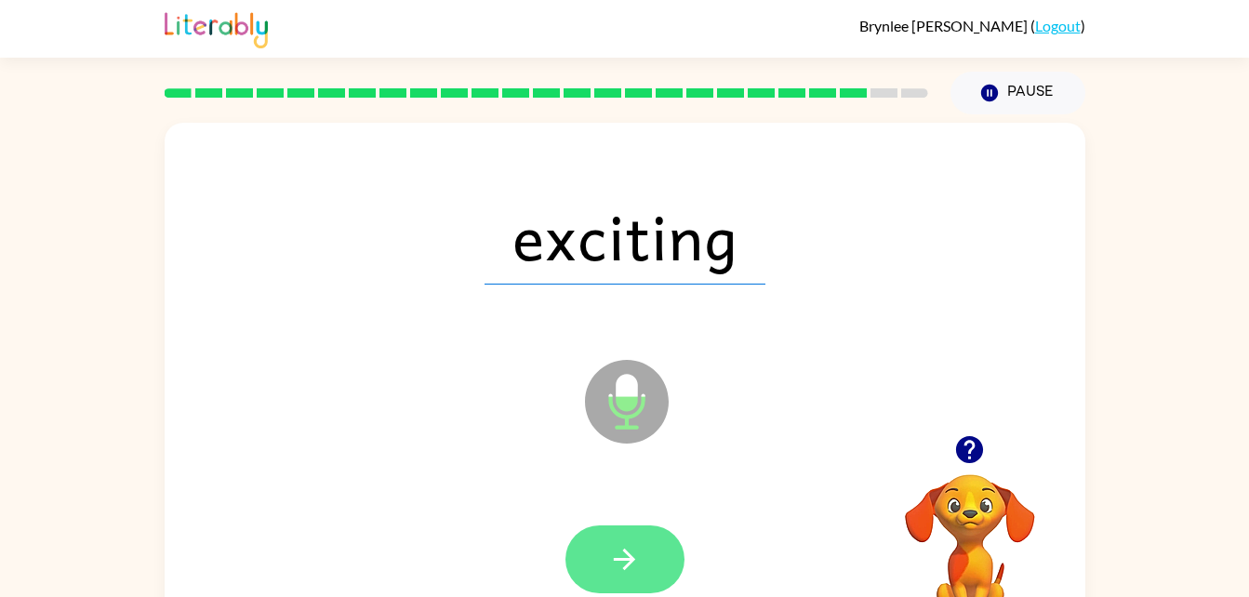
click at [615, 583] on button "button" at bounding box center [624, 559] width 119 height 68
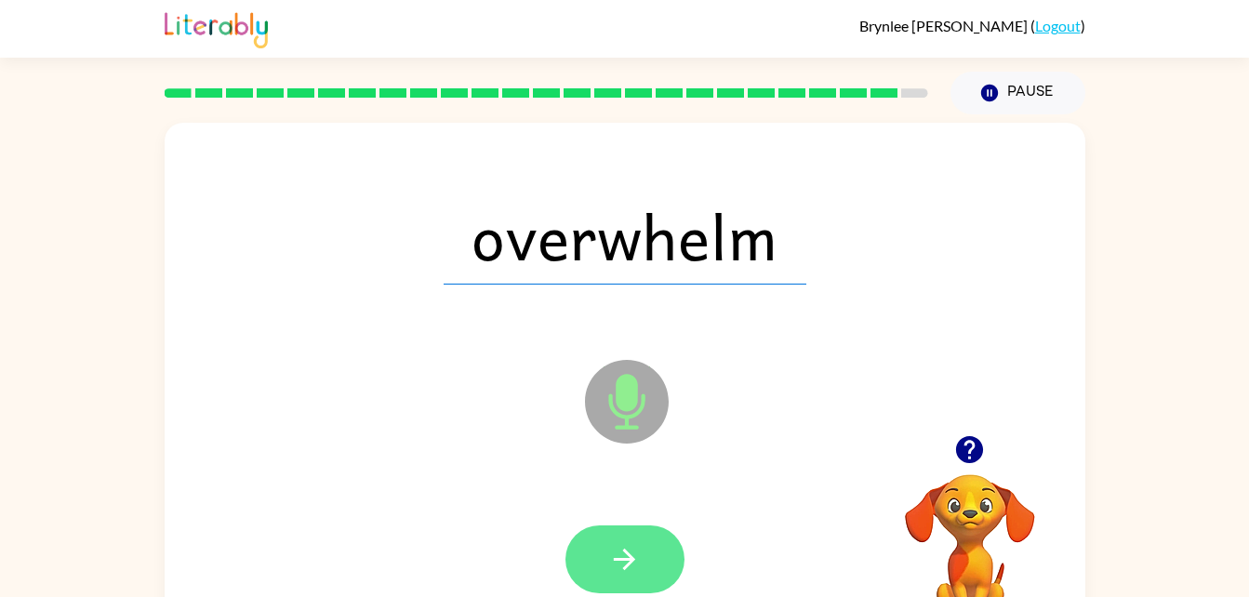
click at [641, 553] on button "button" at bounding box center [624, 559] width 119 height 68
